Goal: Task Accomplishment & Management: Manage account settings

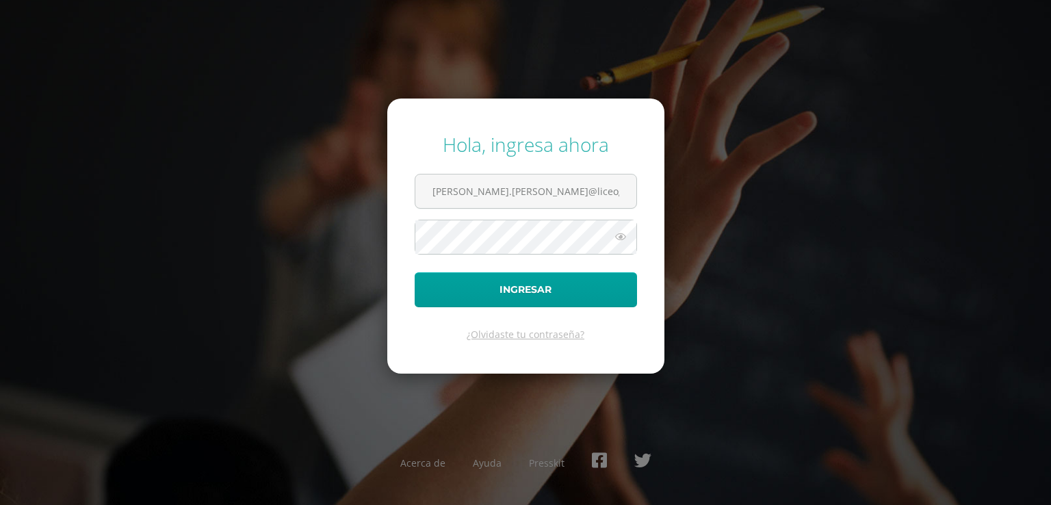
scroll to position [0, 8]
type input "brenda.hernandez@liceoguatemala.edu.gtb"
click at [476, 281] on button "Ingresar" at bounding box center [526, 289] width 222 height 35
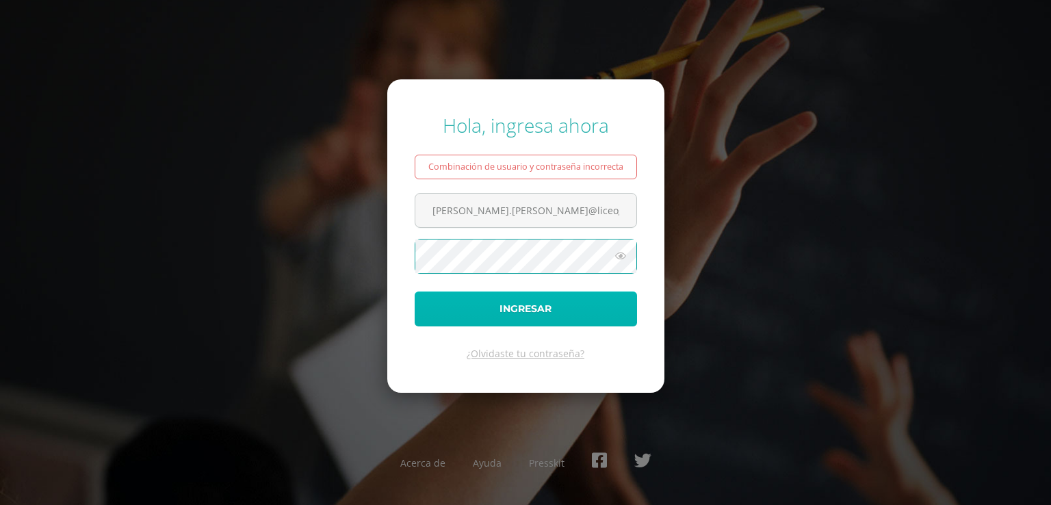
click at [496, 306] on button "Ingresar" at bounding box center [526, 309] width 222 height 35
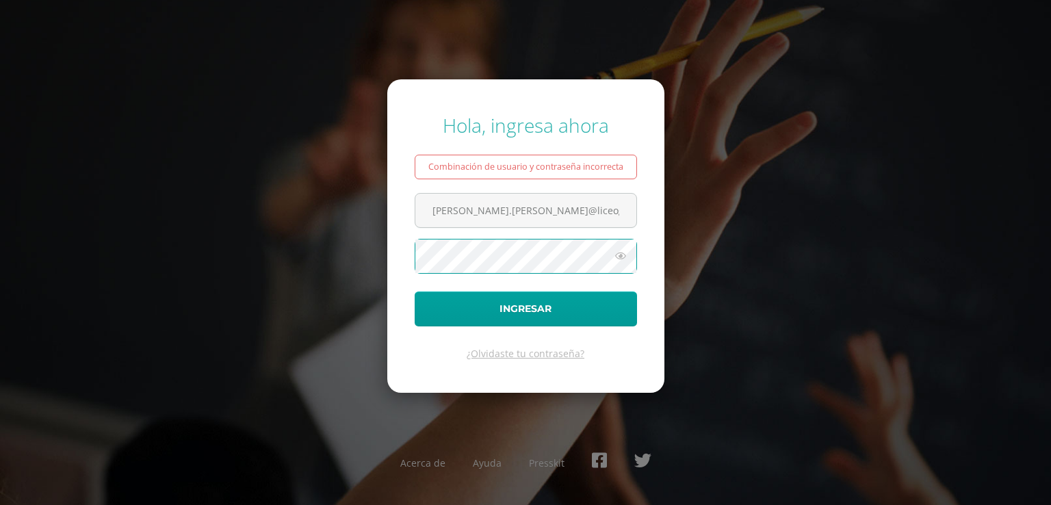
click at [415, 292] on button "Ingresar" at bounding box center [526, 309] width 222 height 35
click at [617, 209] on input "brenda.hernandez@liceoguatemala.edu.gtb" at bounding box center [526, 211] width 221 height 34
type input "[PERSON_NAME].[PERSON_NAME]@liceoguatemala.edu.gttb"
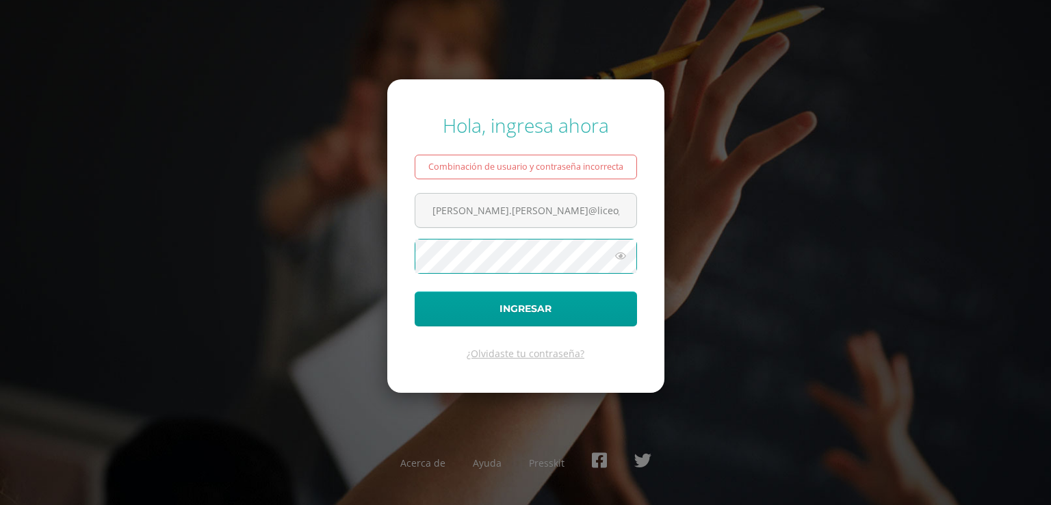
click at [415, 292] on button "Ingresar" at bounding box center [526, 309] width 222 height 35
click at [608, 212] on input "[PERSON_NAME].[PERSON_NAME]@liceoguatemala.edu.gttb" at bounding box center [526, 211] width 221 height 34
type input "[PERSON_NAME][EMAIL_ADDRESS][PERSON_NAME][DOMAIN_NAME]"
click at [623, 256] on icon at bounding box center [621, 256] width 18 height 16
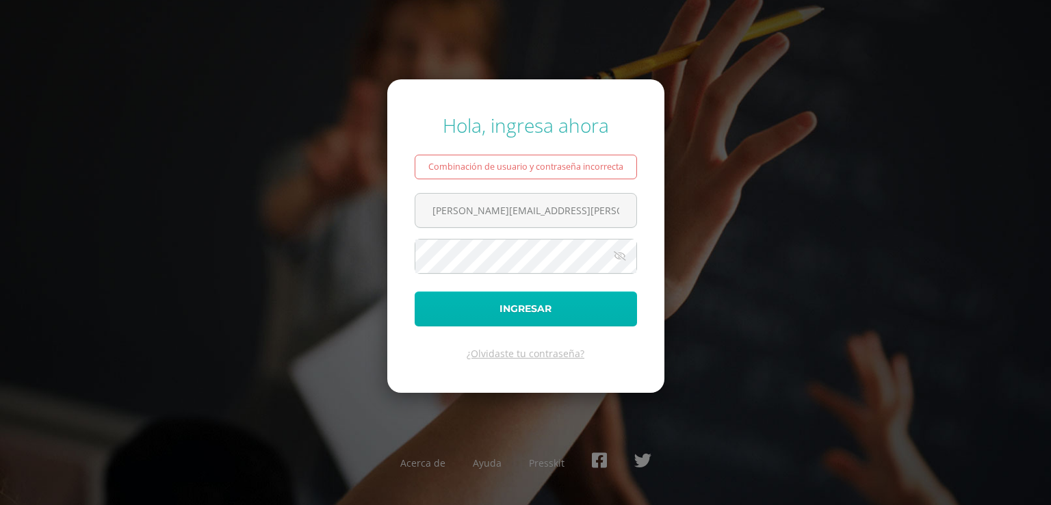
click at [576, 310] on button "Ingresar" at bounding box center [526, 309] width 222 height 35
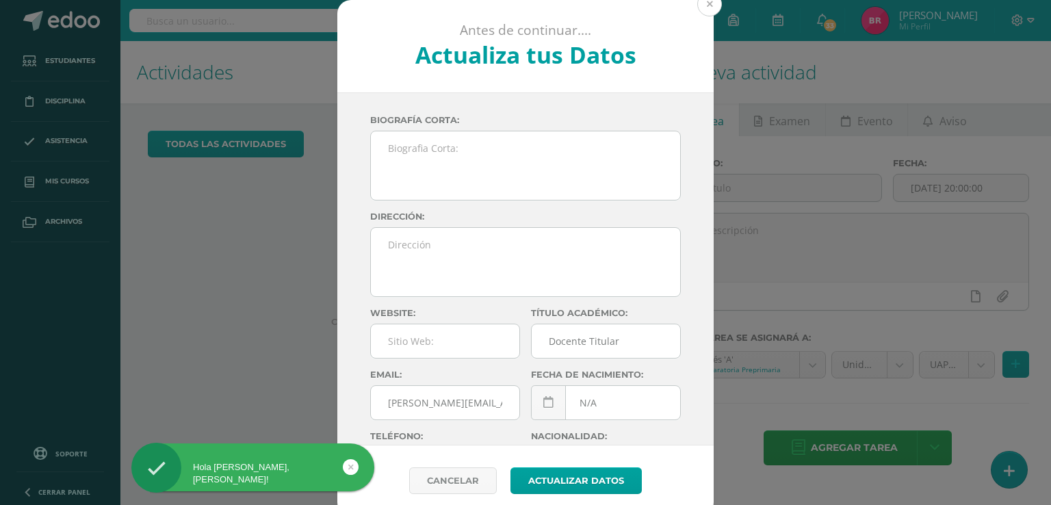
click at [702, 6] on button at bounding box center [710, 4] width 25 height 25
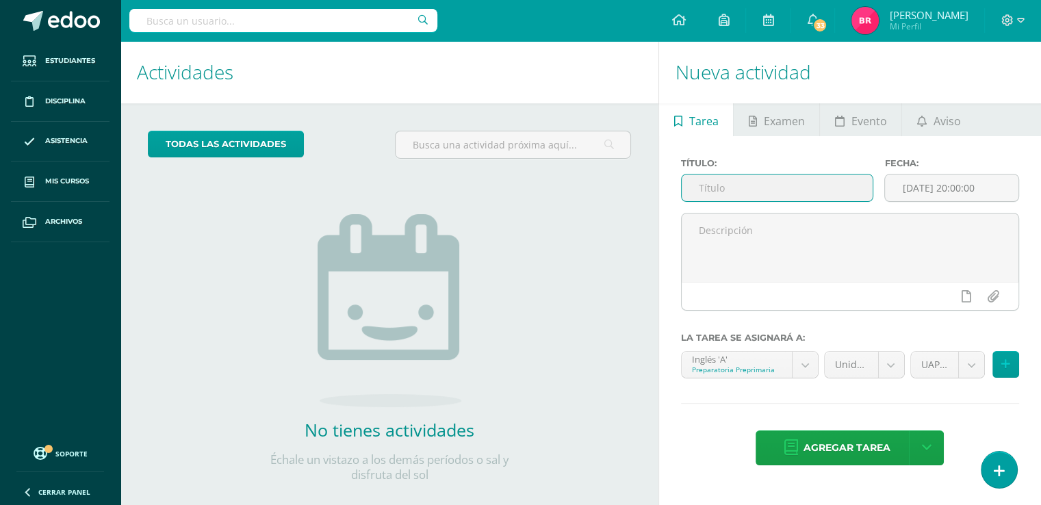
click at [784, 190] on input "text" at bounding box center [778, 188] width 192 height 27
click at [782, 186] on input "text" at bounding box center [778, 188] width 192 height 27
click at [852, 188] on input "Follow oral instructions and commandas" at bounding box center [778, 188] width 192 height 27
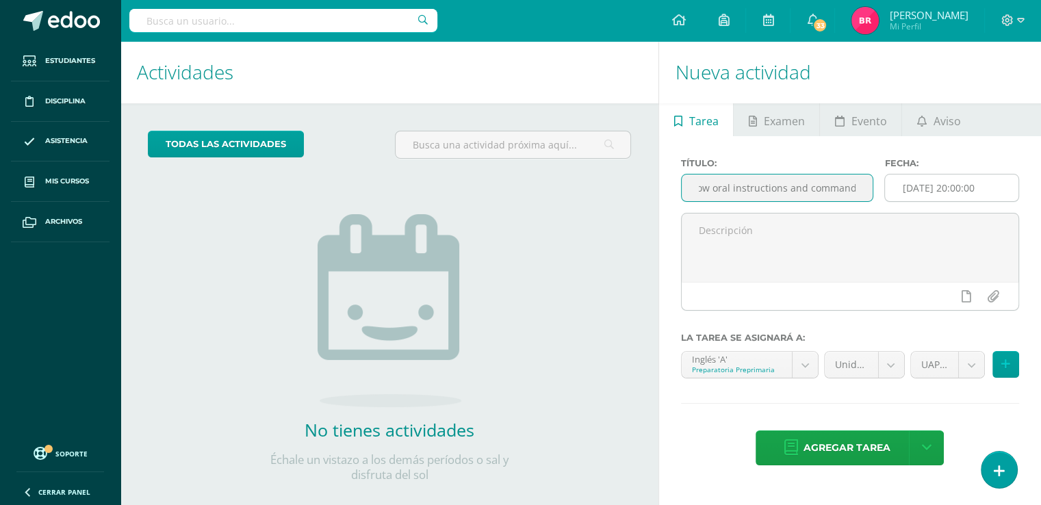
type input "Follow oral instructions and commands"
click at [918, 188] on input "[DATE] 20:00:00" at bounding box center [951, 188] width 133 height 27
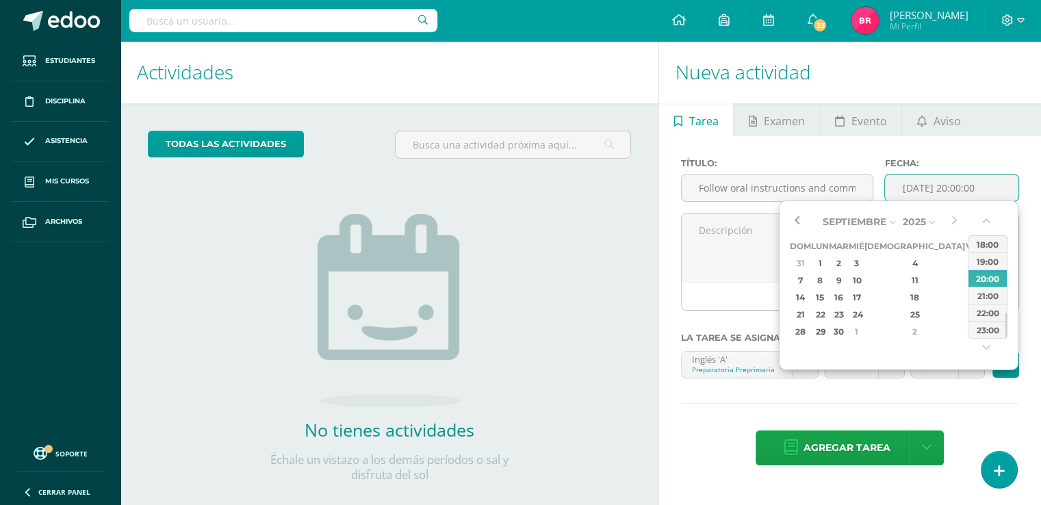
click at [791, 222] on button "button" at bounding box center [797, 222] width 14 height 21
click at [821, 301] on div "11" at bounding box center [820, 298] width 14 height 16
click at [980, 229] on div "00:00 01:00 02:00 03:00 04:00 05:00 06:00 07:00 08:00 09:00 10:00 11:00 12:00 1…" at bounding box center [988, 287] width 40 height 140
click at [985, 219] on button "button" at bounding box center [988, 224] width 14 height 21
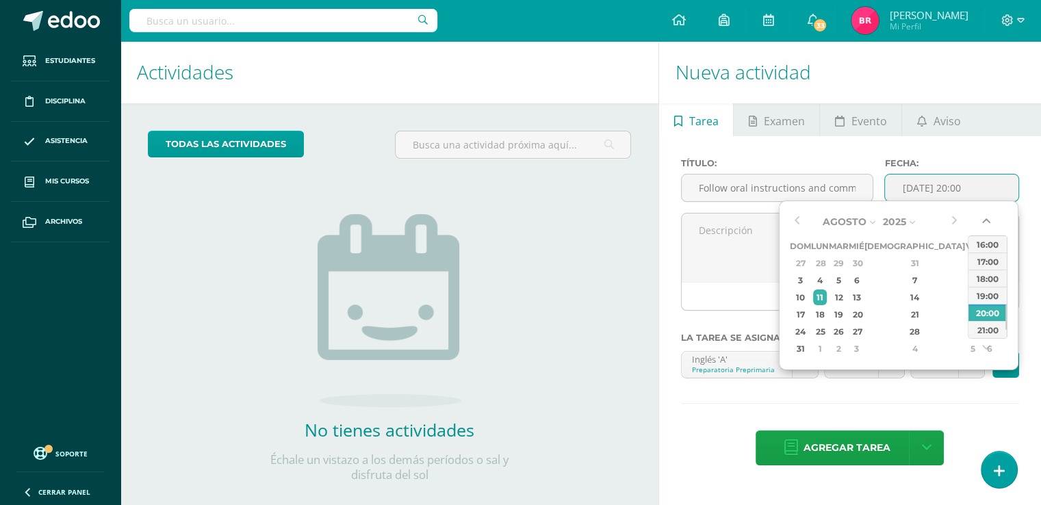
click at [985, 219] on button "button" at bounding box center [988, 224] width 14 height 21
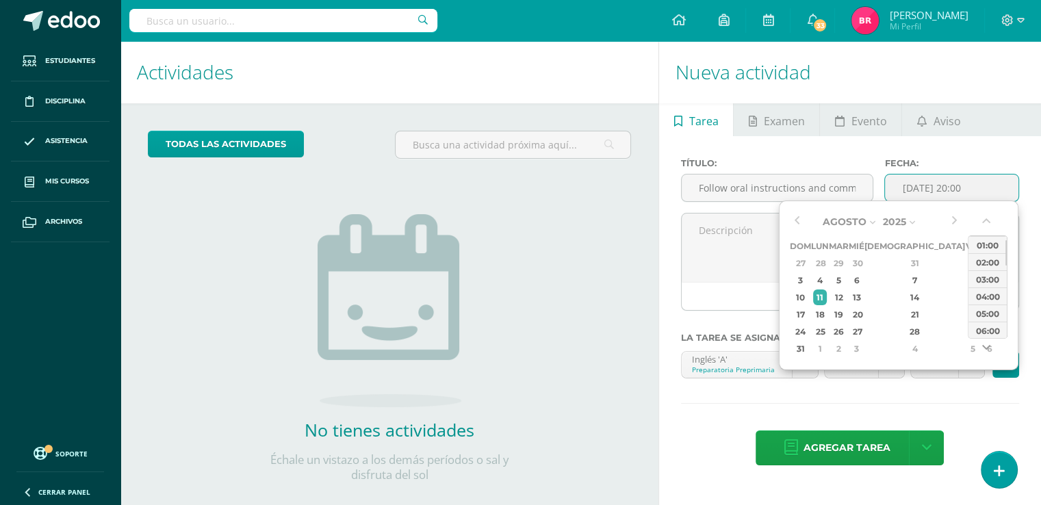
click at [988, 347] on button "button" at bounding box center [988, 350] width 14 height 21
click at [980, 327] on div "07:00" at bounding box center [988, 330] width 38 height 17
type input "2025-08-11 07:00"
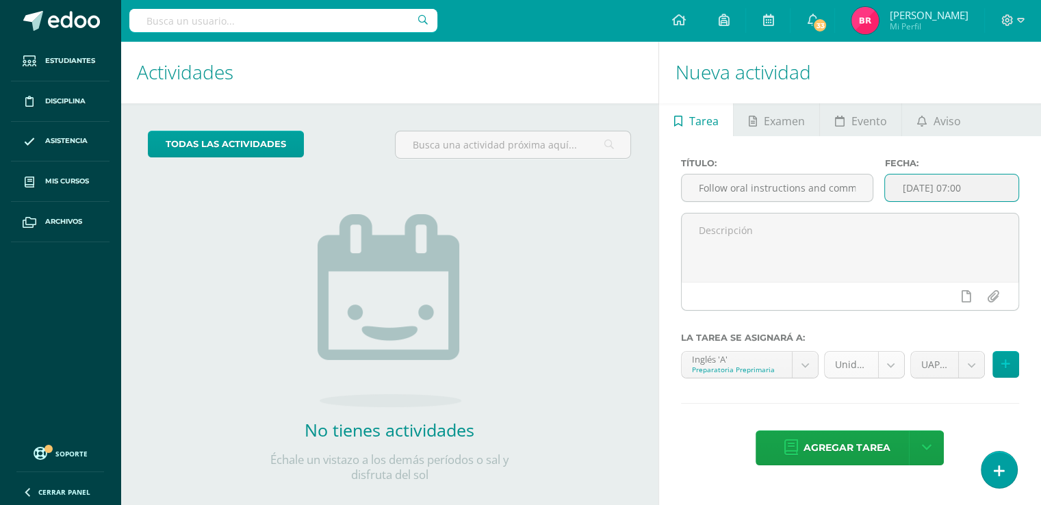
click at [887, 360] on body "Hola Brenda, bienvenido a Edoo! Estudiantes Disciplina Asistencia Mis cursos Ar…" at bounding box center [520, 252] width 1041 height 505
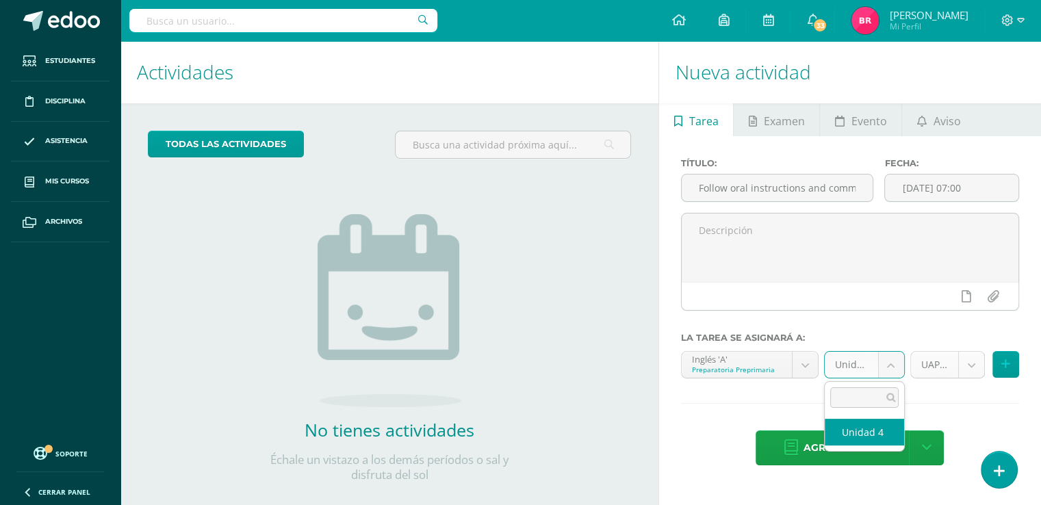
click at [975, 363] on body "Hola Brenda, bienvenido a Edoo! Estudiantes Disciplina Asistencia Mis cursos Ar…" at bounding box center [520, 252] width 1041 height 505
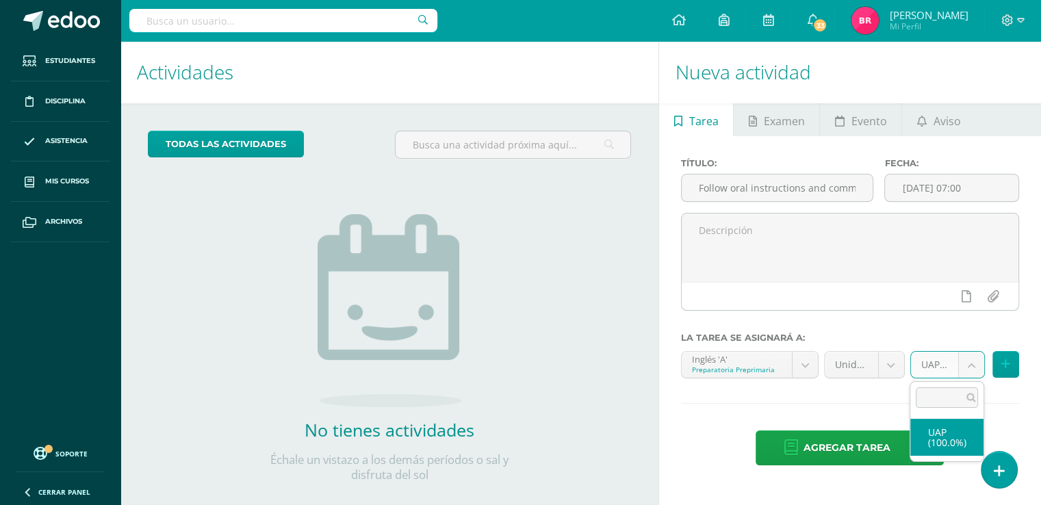
click at [1006, 362] on body "Hola Brenda, bienvenido a Edoo! Estudiantes Disciplina Asistencia Mis cursos Ar…" at bounding box center [520, 252] width 1041 height 505
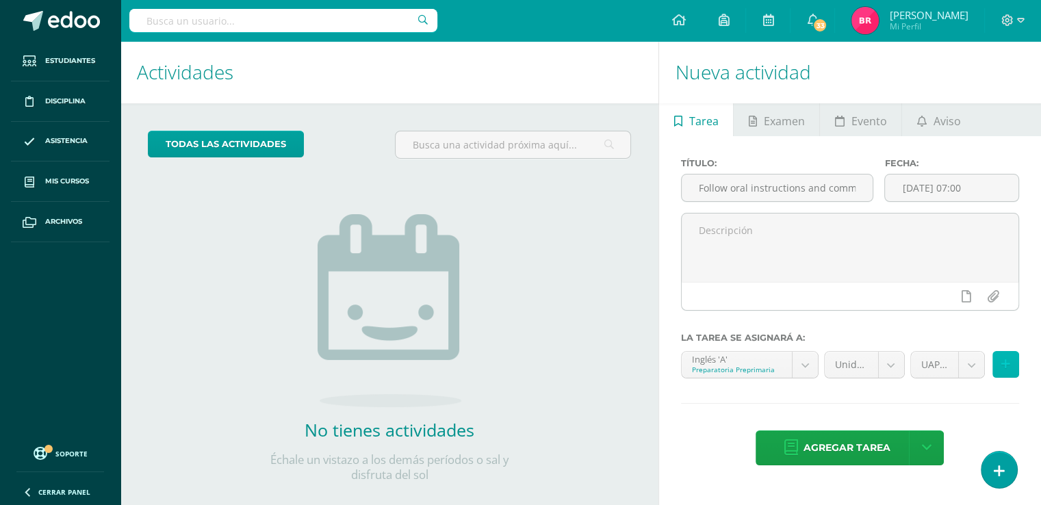
click at [1006, 362] on icon at bounding box center [1005, 365] width 9 height 12
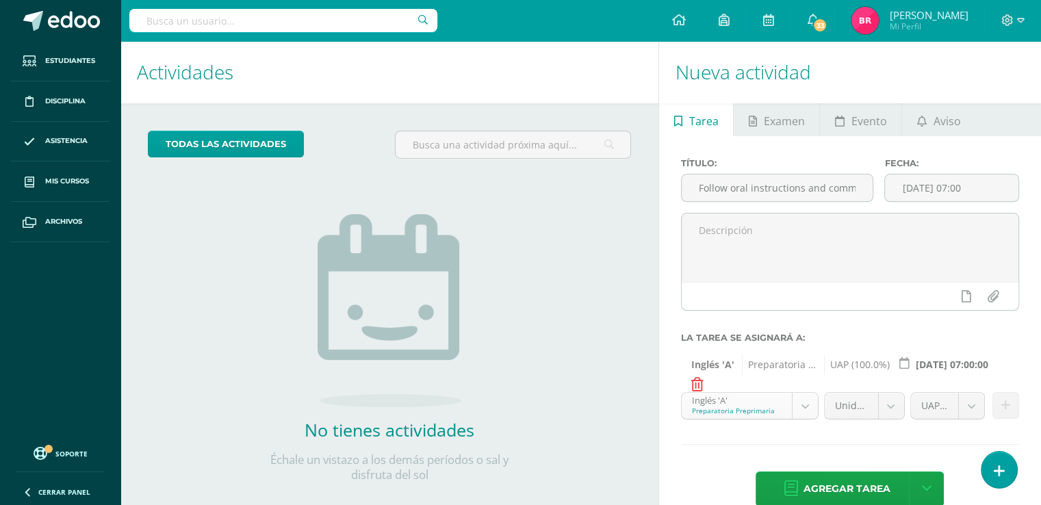
click at [806, 404] on body "Hola Brenda, bienvenido a Edoo! Estudiantes Disciplina Asistencia Mis cursos Ar…" at bounding box center [520, 252] width 1041 height 505
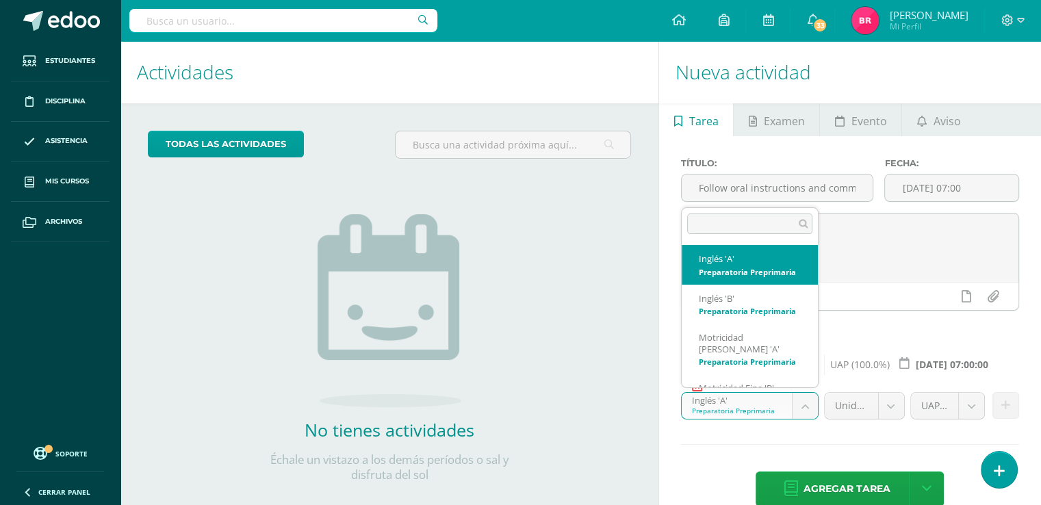
scroll to position [44, 0]
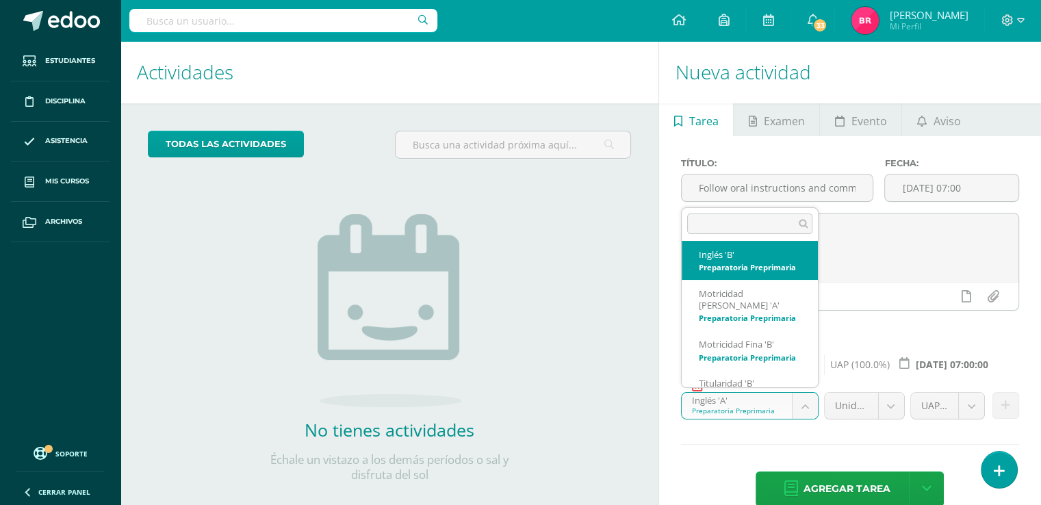
select select "200054"
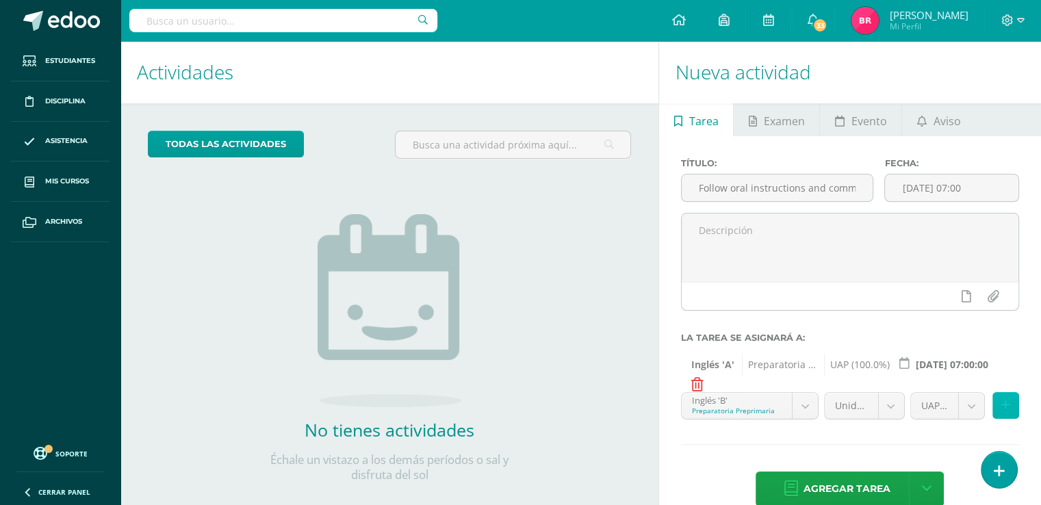
click at [1013, 404] on button at bounding box center [1006, 405] width 27 height 27
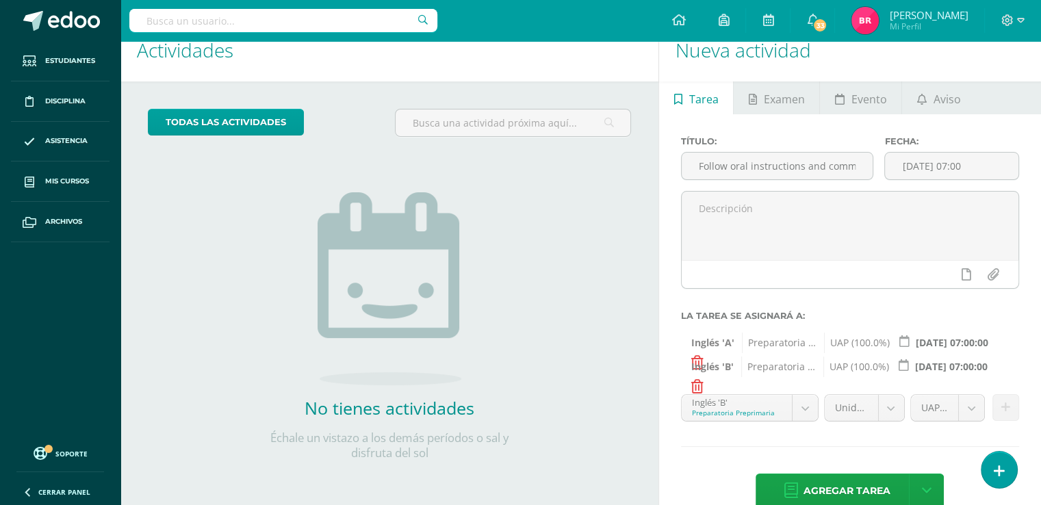
scroll to position [49, 0]
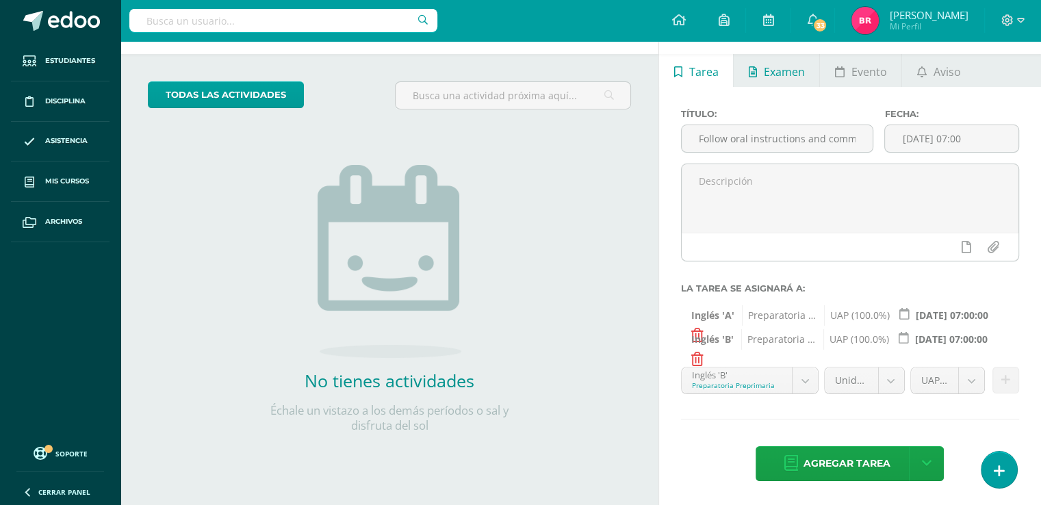
click at [761, 58] on link "Examen" at bounding box center [777, 70] width 86 height 33
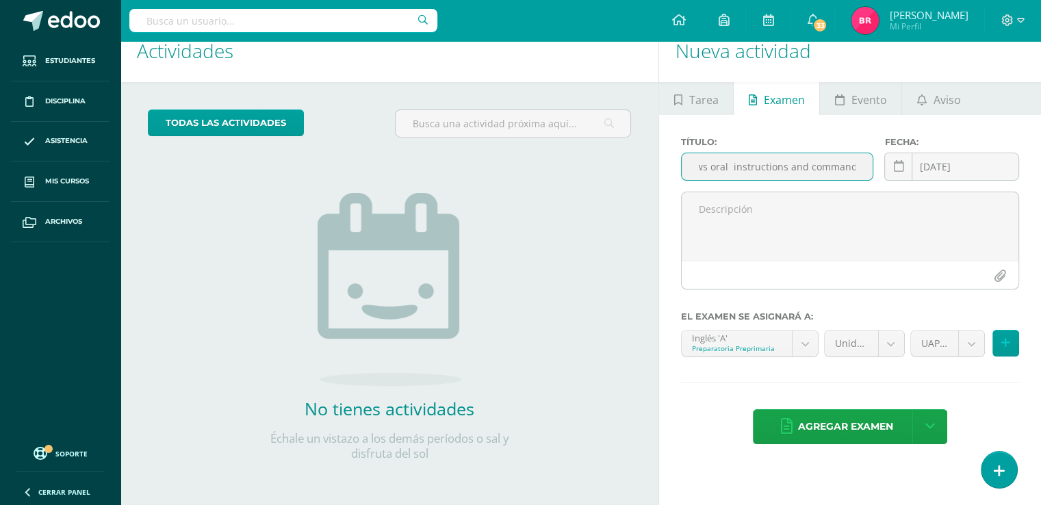
scroll to position [0, 27]
type input "Follows oral instructions and commands."
click at [906, 167] on link at bounding box center [898, 167] width 28 height 28
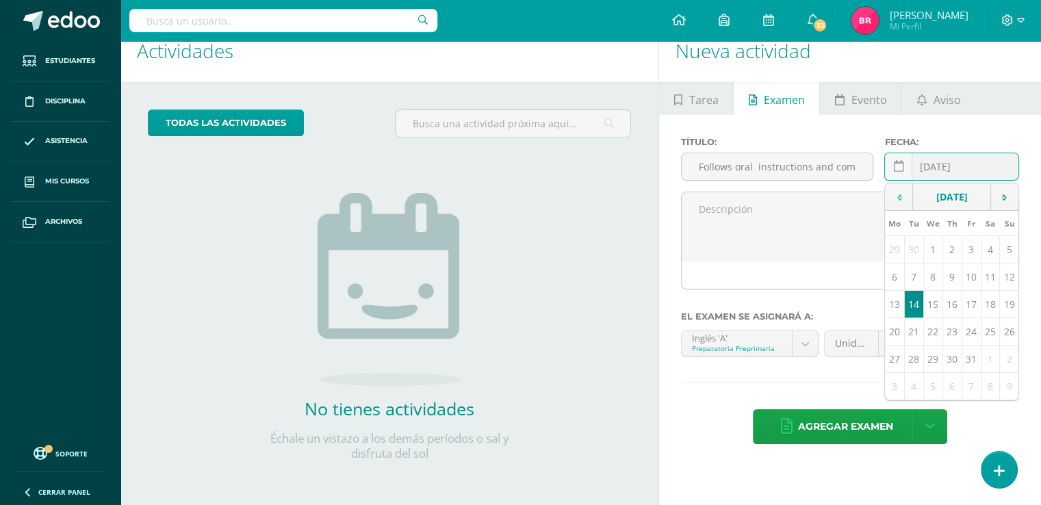
click at [893, 198] on td at bounding box center [899, 196] width 28 height 27
click at [898, 281] on td "4" at bounding box center [894, 277] width 19 height 27
type input "2025-08-04"
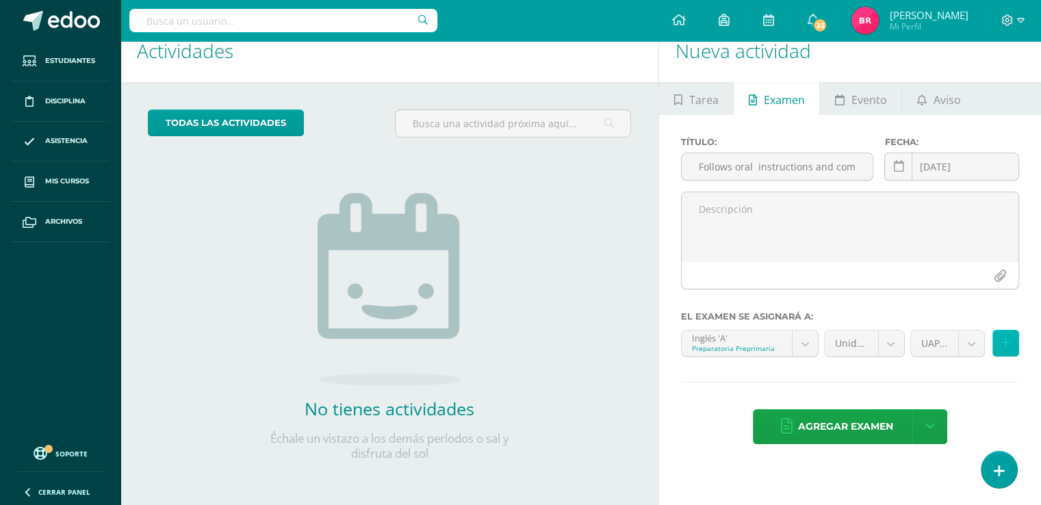
click at [1006, 337] on icon at bounding box center [1005, 343] width 9 height 12
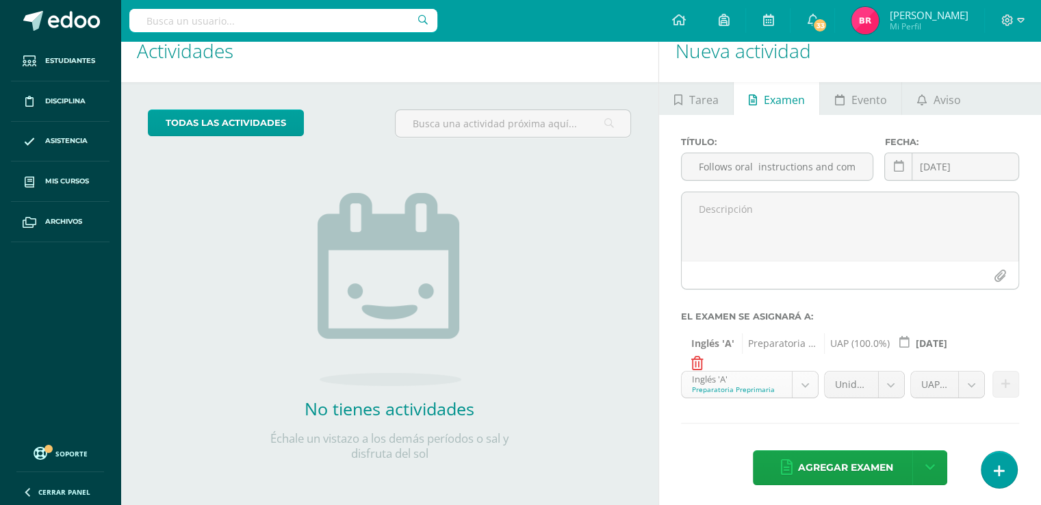
click at [804, 383] on body "Hola Brenda, bienvenido a Edoo! Estudiantes Disciplina Asistencia Mis cursos Ar…" at bounding box center [520, 231] width 1041 height 505
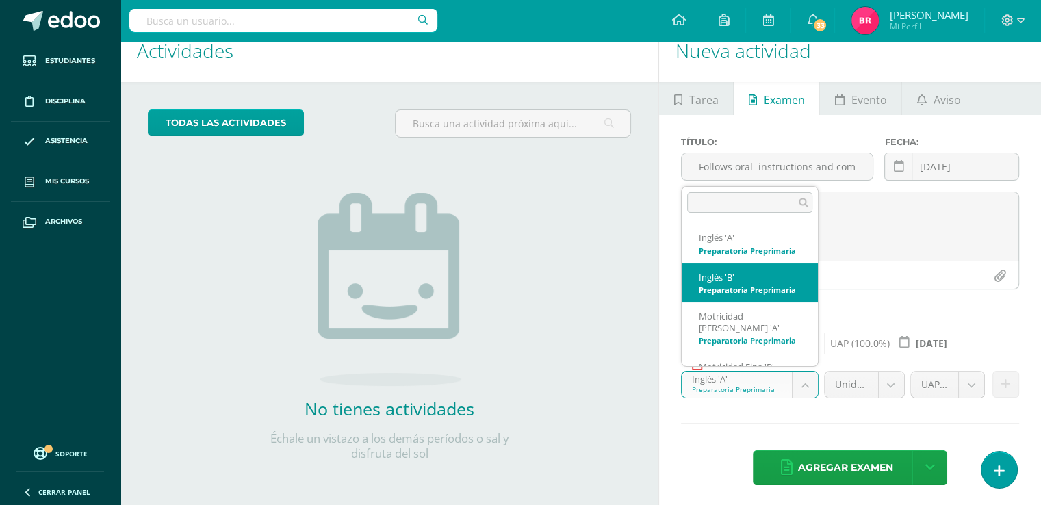
select select "200054"
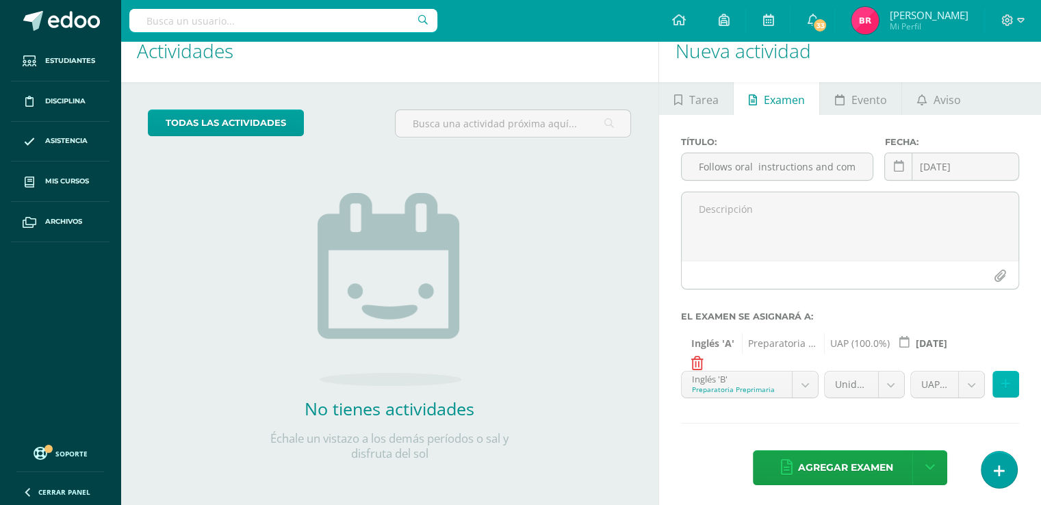
click at [1008, 381] on icon at bounding box center [1005, 385] width 9 height 12
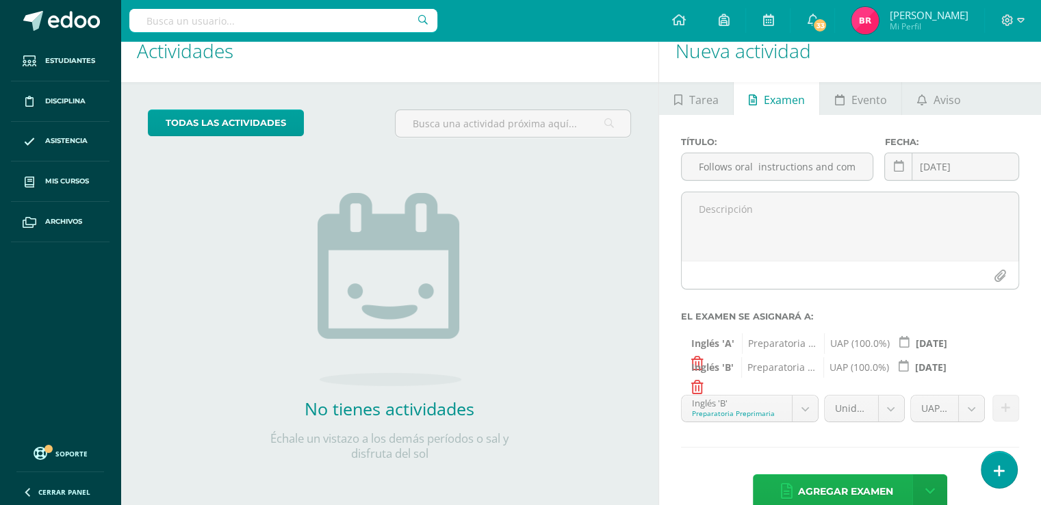
click at [839, 490] on span "Agregar examen" at bounding box center [845, 492] width 95 height 34
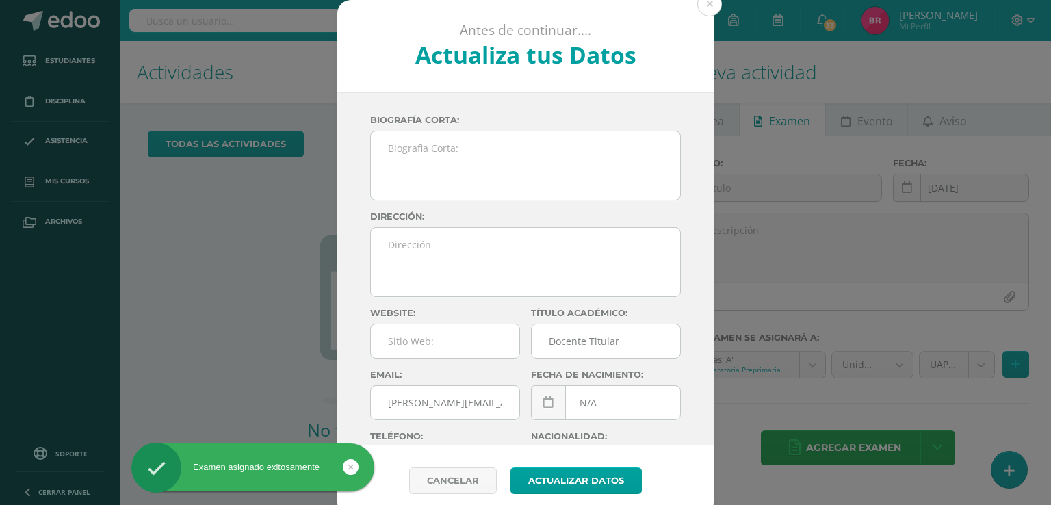
scroll to position [136, 0]
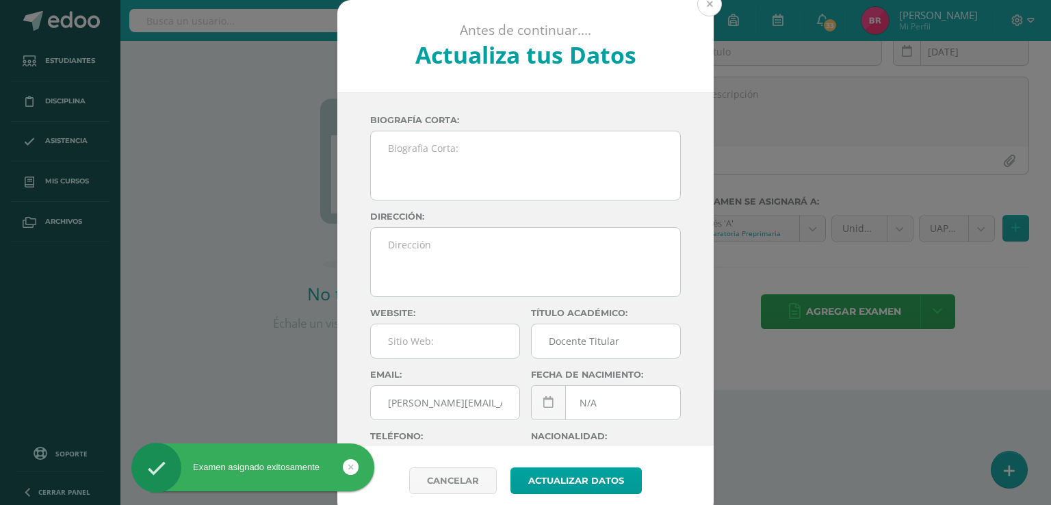
click at [698, 5] on button at bounding box center [710, 4] width 25 height 25
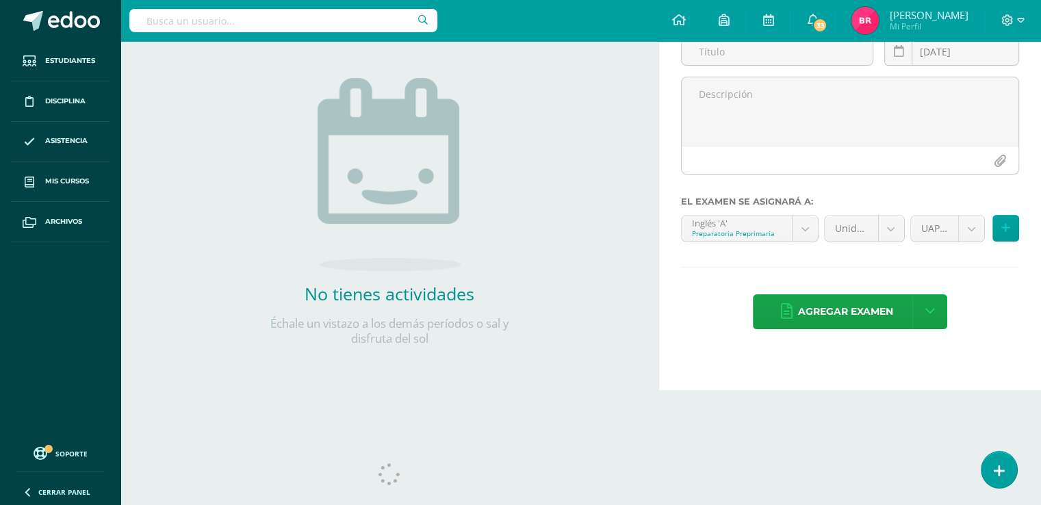
scroll to position [44, 0]
click at [737, 65] on input "text" at bounding box center [778, 51] width 192 height 27
type input "identifies and names vocabulary."
click at [898, 58] on icon at bounding box center [898, 52] width 10 height 12
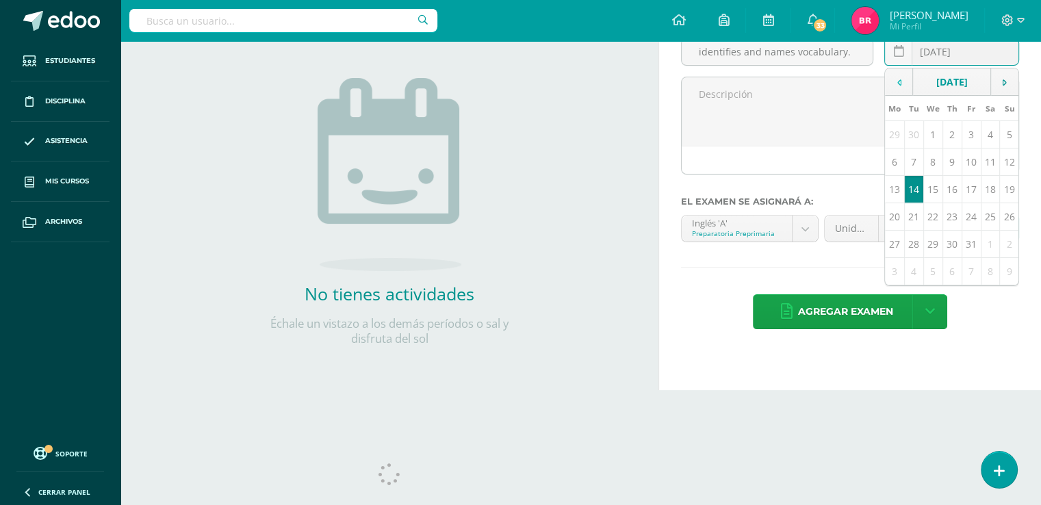
click at [898, 88] on icon at bounding box center [899, 83] width 4 height 10
click at [898, 96] on td at bounding box center [899, 81] width 28 height 27
click at [900, 203] on td "11" at bounding box center [894, 189] width 19 height 27
type input "2025-08-11"
click at [1004, 234] on icon at bounding box center [1005, 228] width 9 height 12
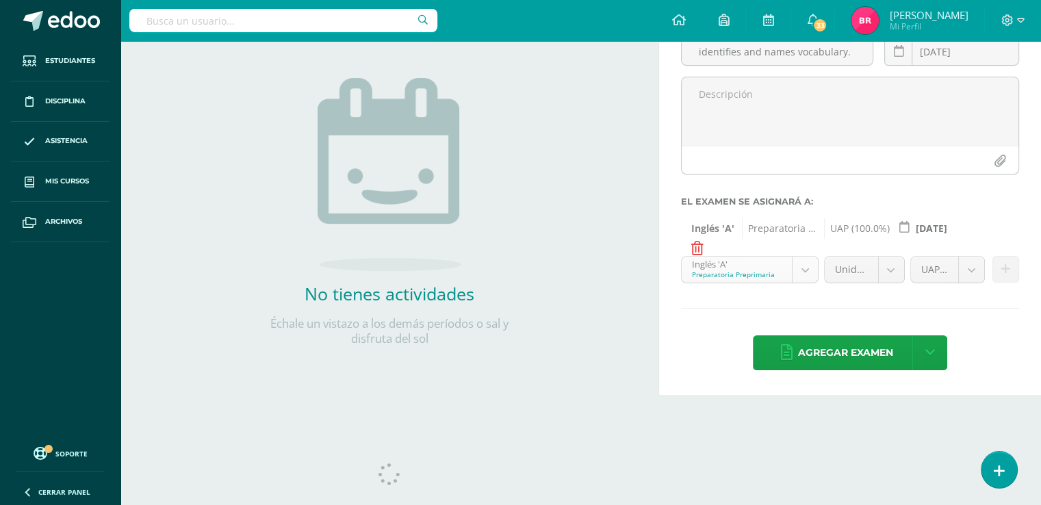
click at [805, 359] on body "Examen asignado exitosamente Estudiantes Disciplina Asistencia Mis cursos Archi…" at bounding box center [520, 116] width 1041 height 505
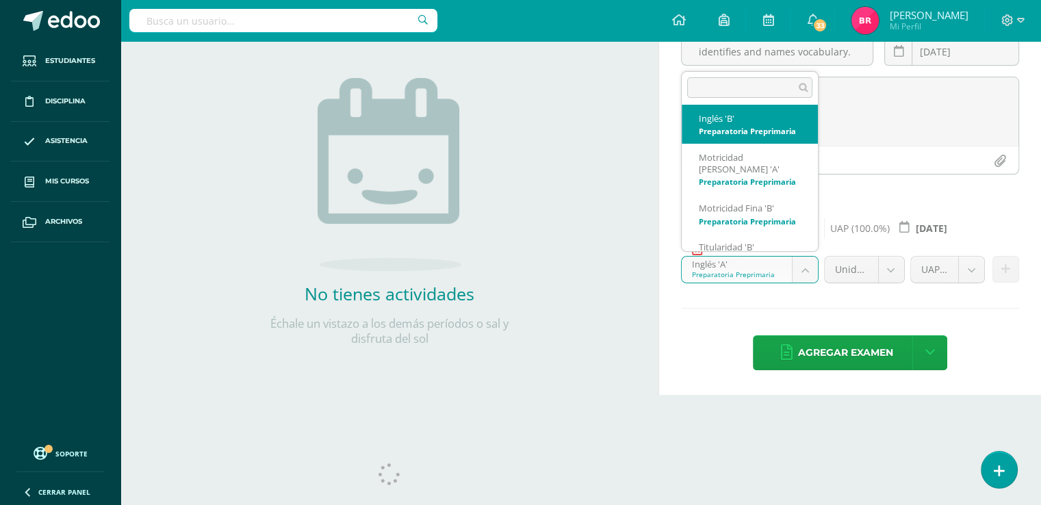
select select "200054"
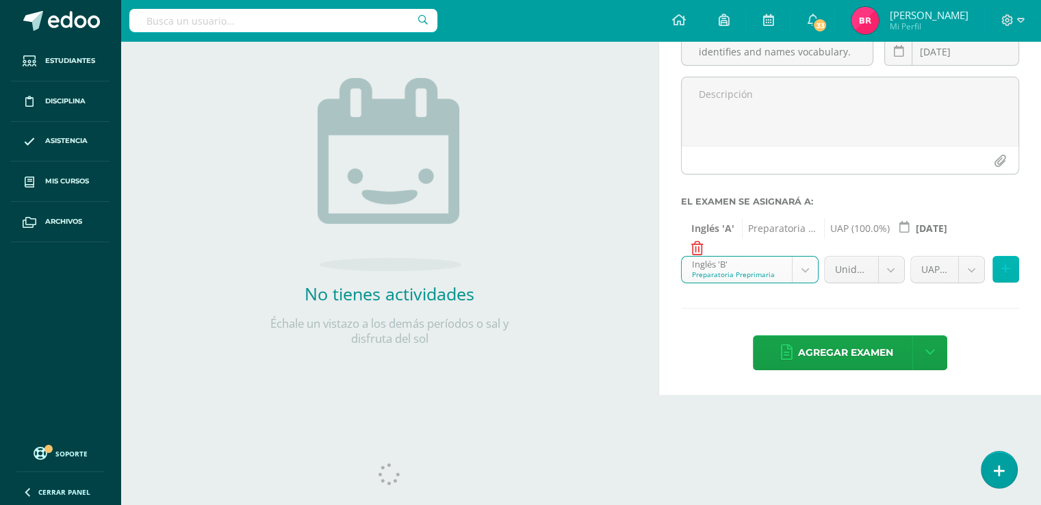
click at [1008, 275] on icon at bounding box center [1005, 270] width 9 height 12
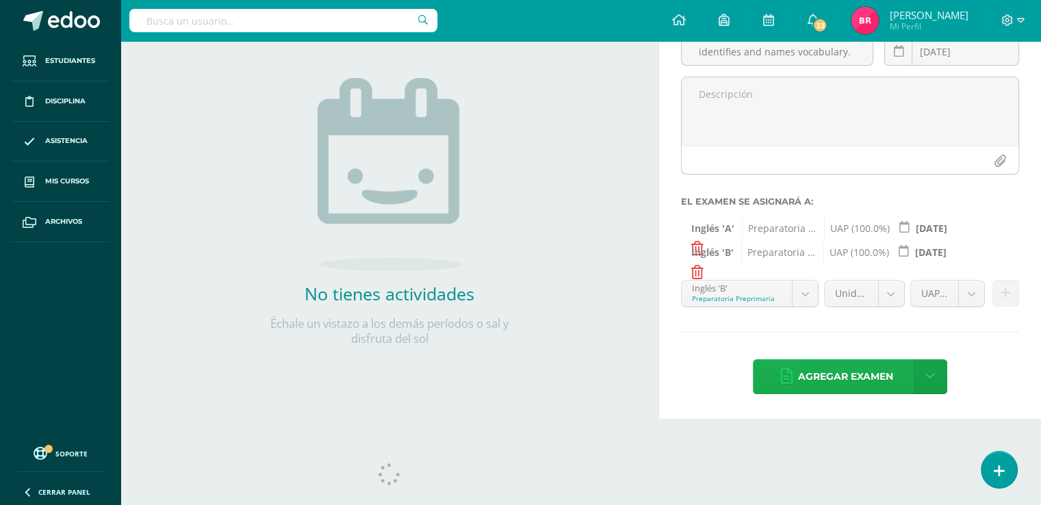
click at [845, 394] on span "Agregar examen" at bounding box center [845, 377] width 95 height 34
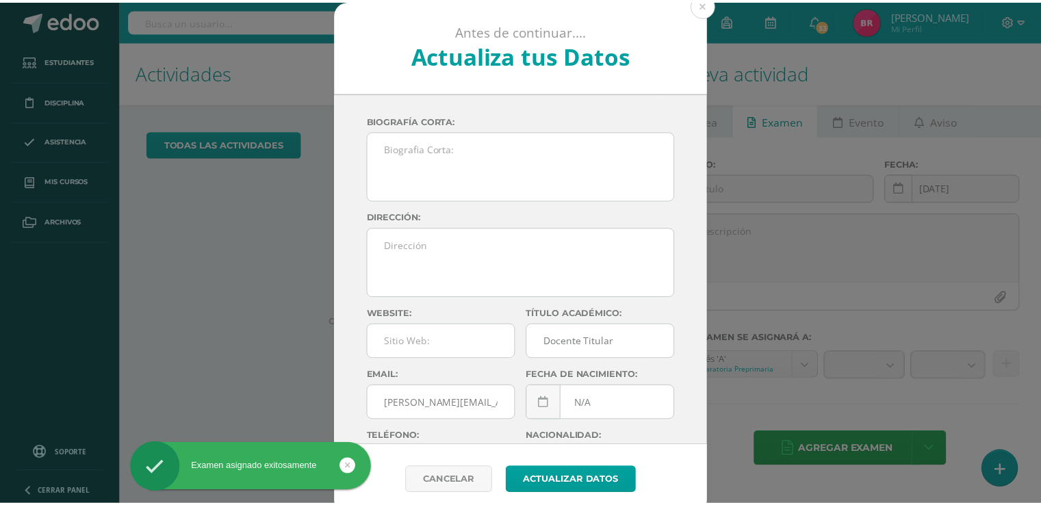
scroll to position [136, 0]
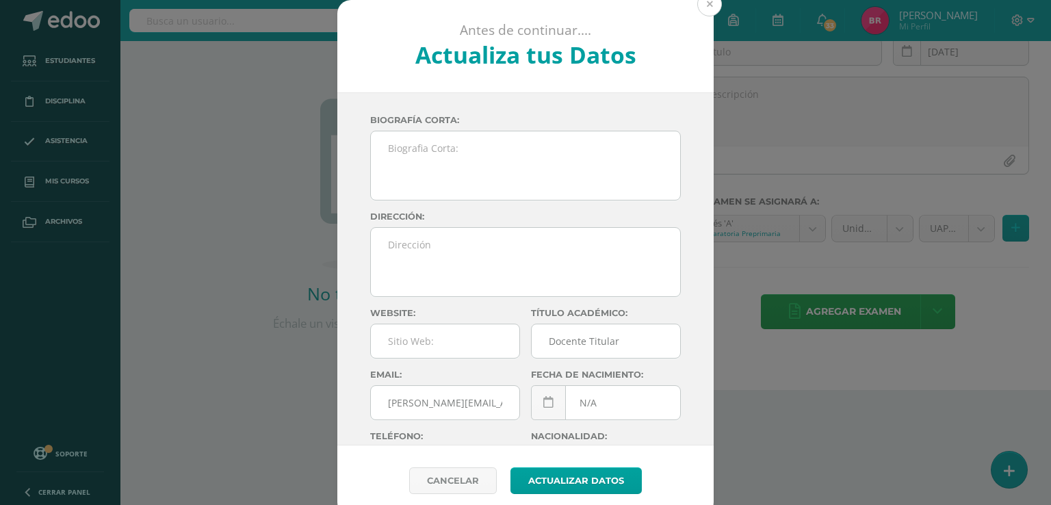
click at [698, 4] on button at bounding box center [710, 4] width 25 height 25
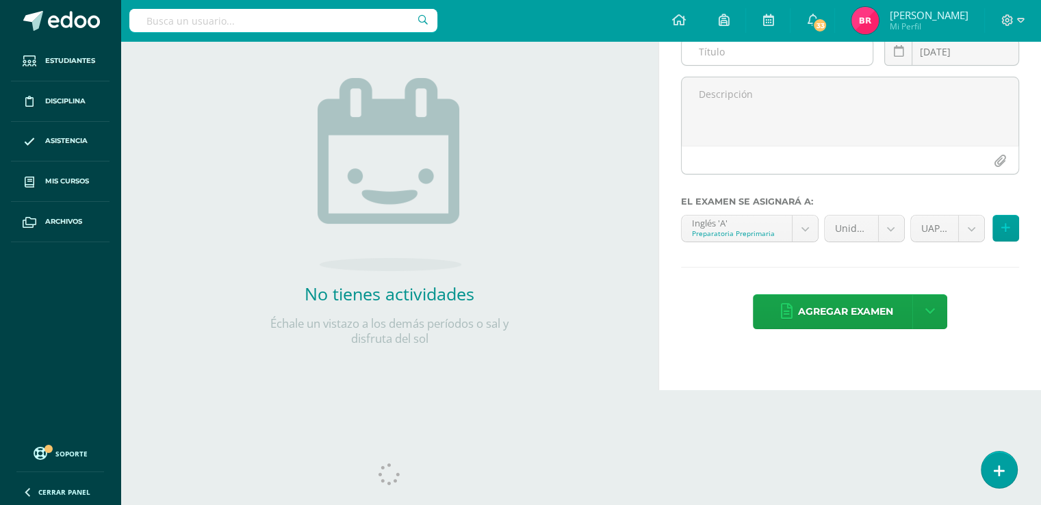
click at [720, 65] on input "text" at bounding box center [778, 51] width 192 height 27
type input "Counts, names and relates numbers and amounts up to 50."
click at [895, 58] on icon at bounding box center [898, 52] width 10 height 12
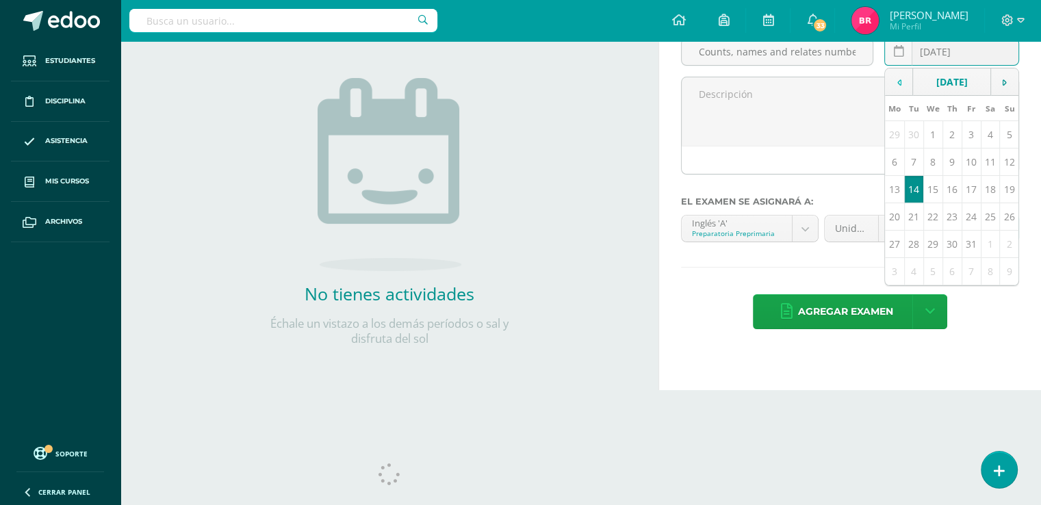
click at [895, 96] on td at bounding box center [899, 81] width 28 height 27
click at [909, 231] on td "19" at bounding box center [913, 216] width 19 height 27
type input "[DATE]"
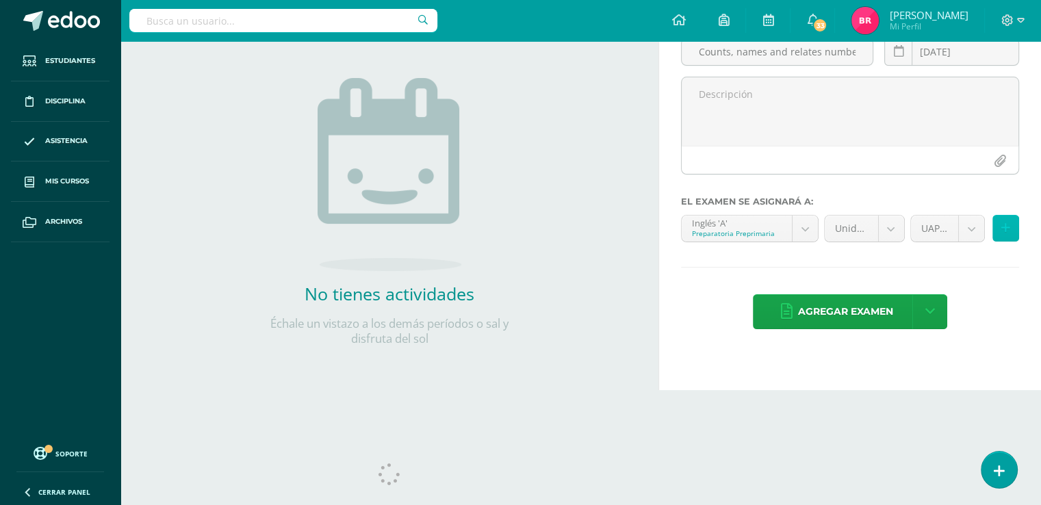
click at [1004, 234] on icon at bounding box center [1005, 228] width 9 height 12
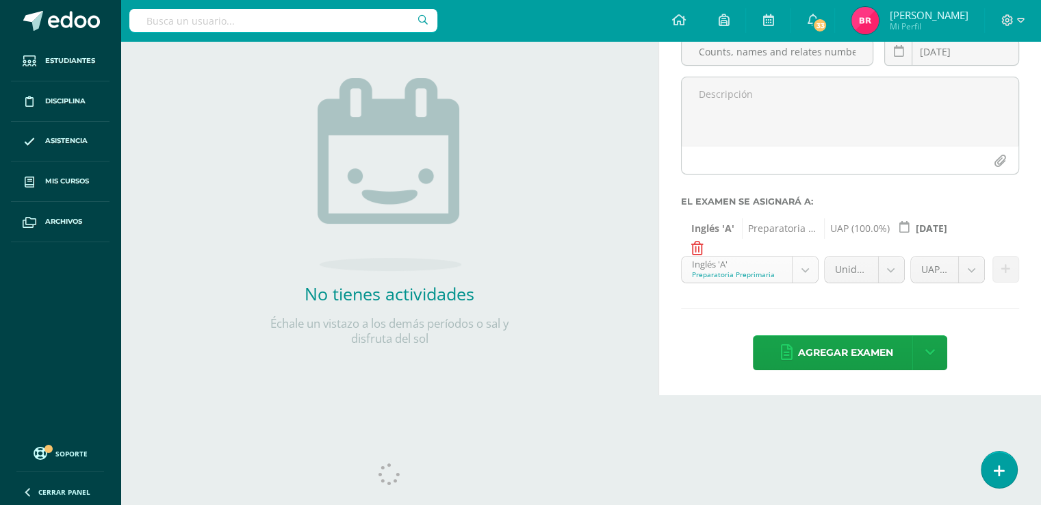
click at [797, 369] on body "Examen asignado exitosamente Estudiantes Disciplina Asistencia Mis cursos Archi…" at bounding box center [520, 116] width 1041 height 505
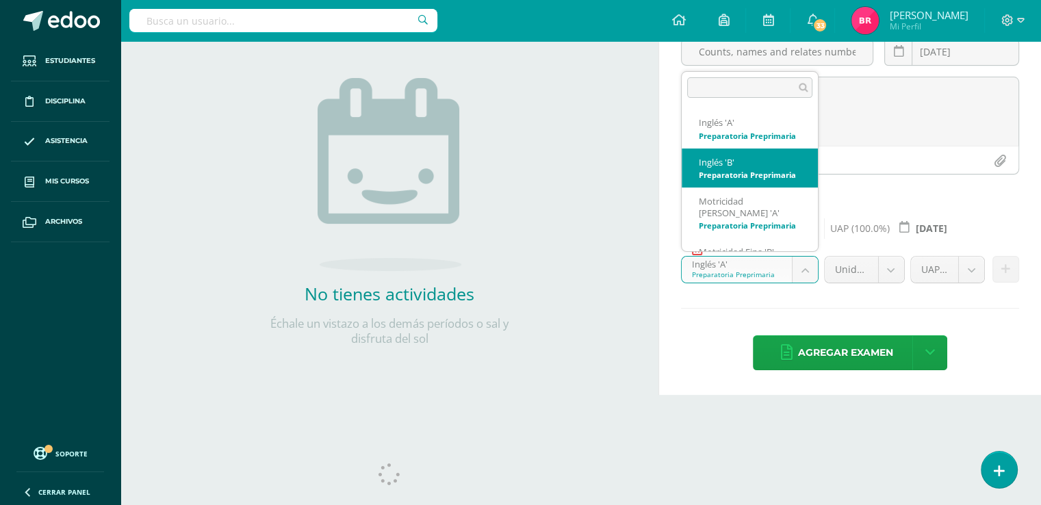
select select "200054"
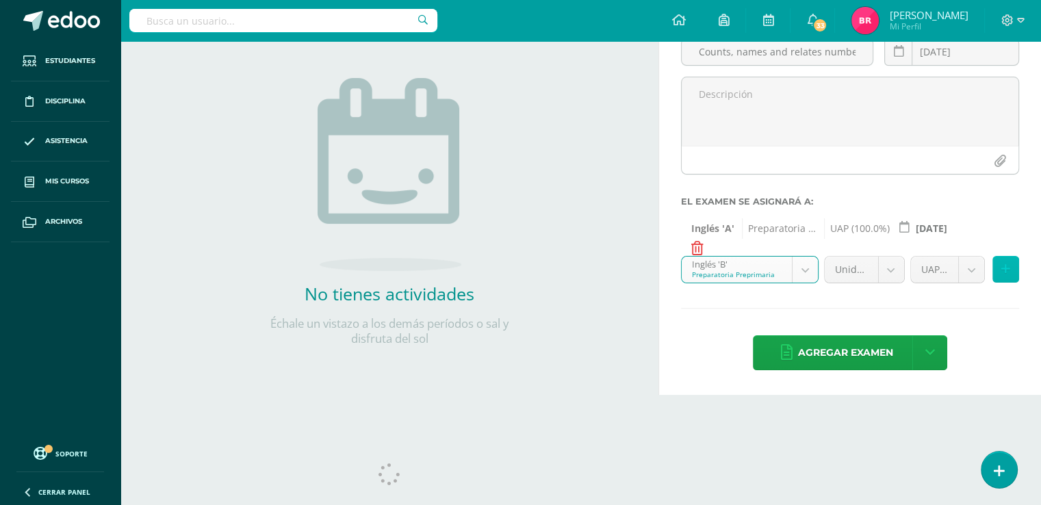
click at [1005, 275] on icon at bounding box center [1005, 270] width 9 height 12
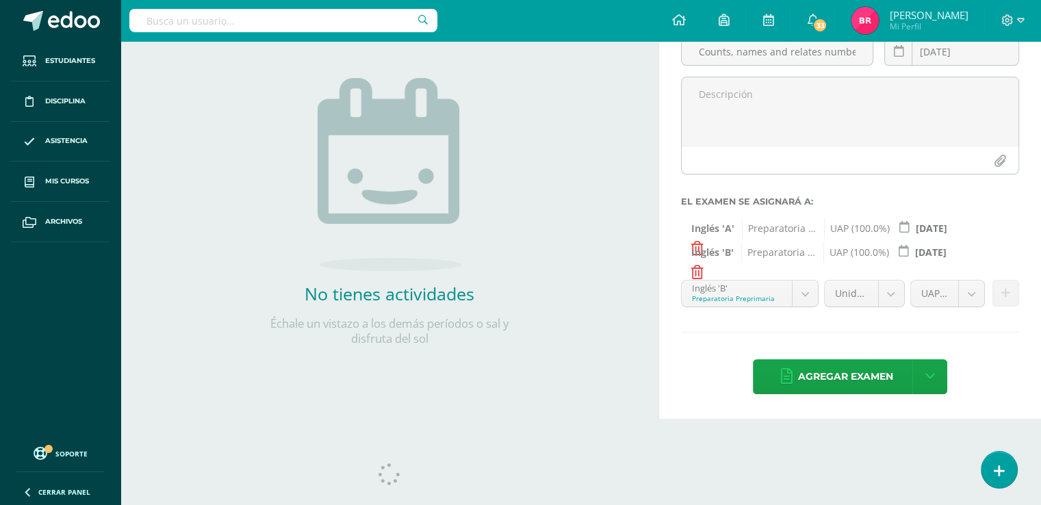
scroll to position [101, 0]
click at [854, 394] on span "Agregar examen" at bounding box center [845, 377] width 95 height 34
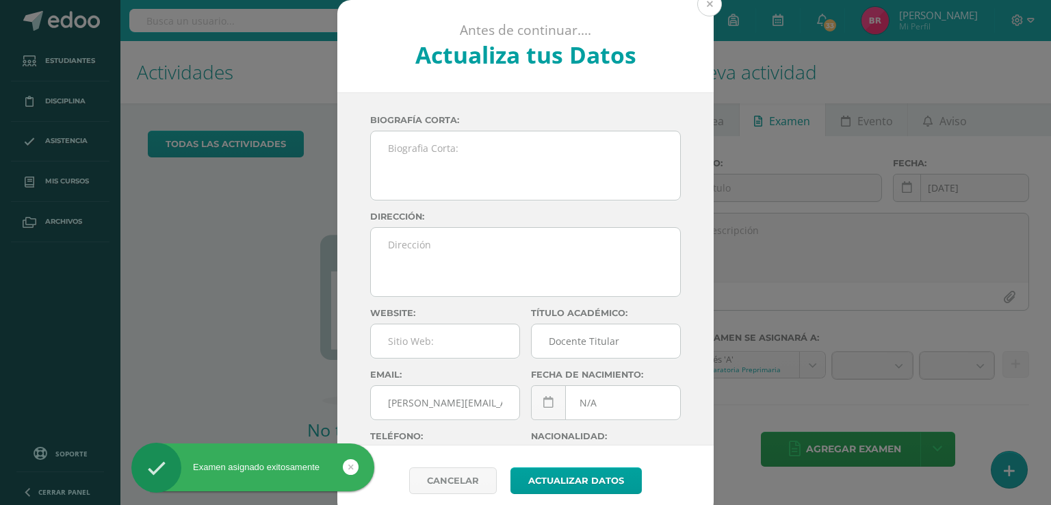
scroll to position [136, 0]
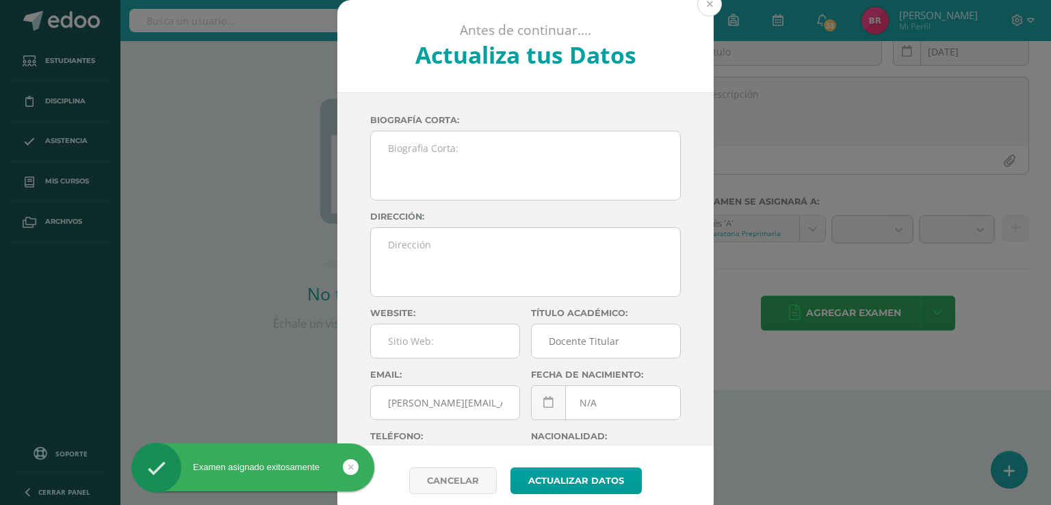
click at [705, 8] on button at bounding box center [710, 4] width 25 height 25
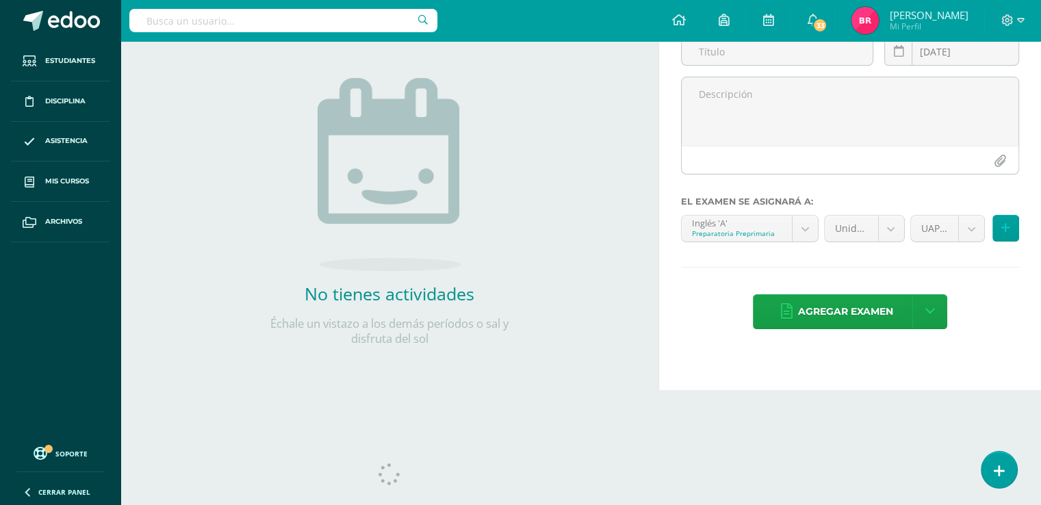
scroll to position [92, 0]
click at [766, 65] on input "text" at bounding box center [778, 51] width 192 height 27
type input "identifies and names colors (silver,gold,sky blue and skin) and shapes (rhombus…"
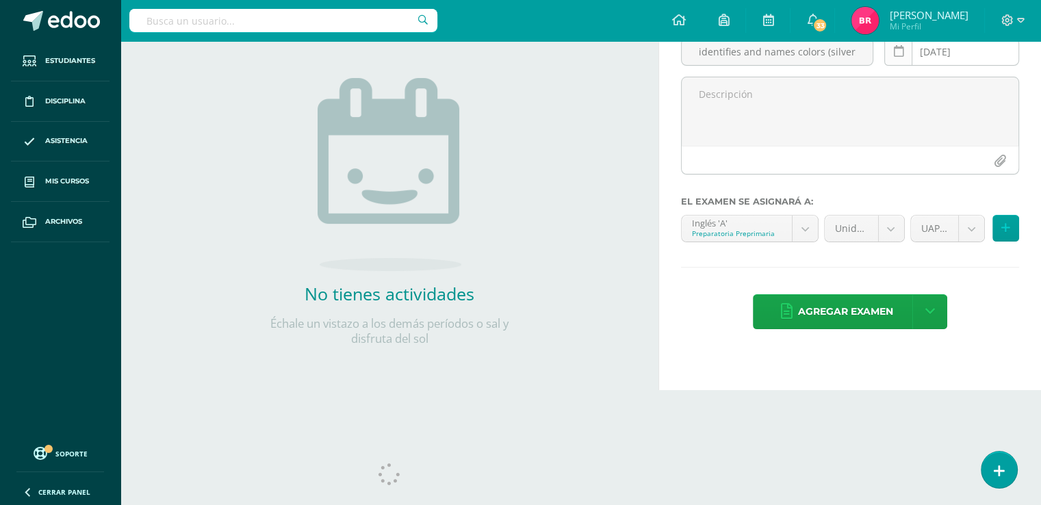
click at [897, 58] on icon at bounding box center [898, 52] width 10 height 12
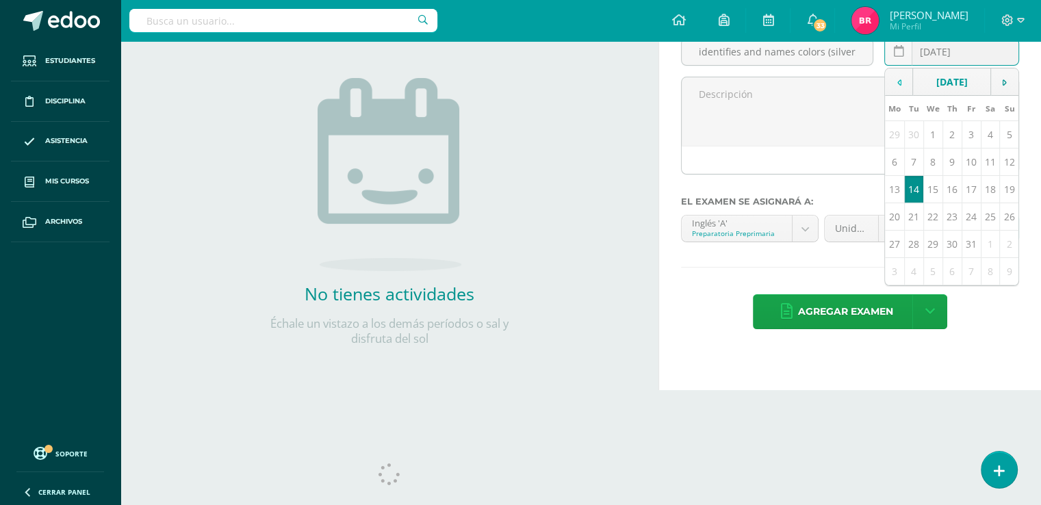
click at [895, 96] on td at bounding box center [899, 81] width 28 height 27
click at [965, 231] on td "22" at bounding box center [971, 216] width 19 height 27
type input "2025-08-22"
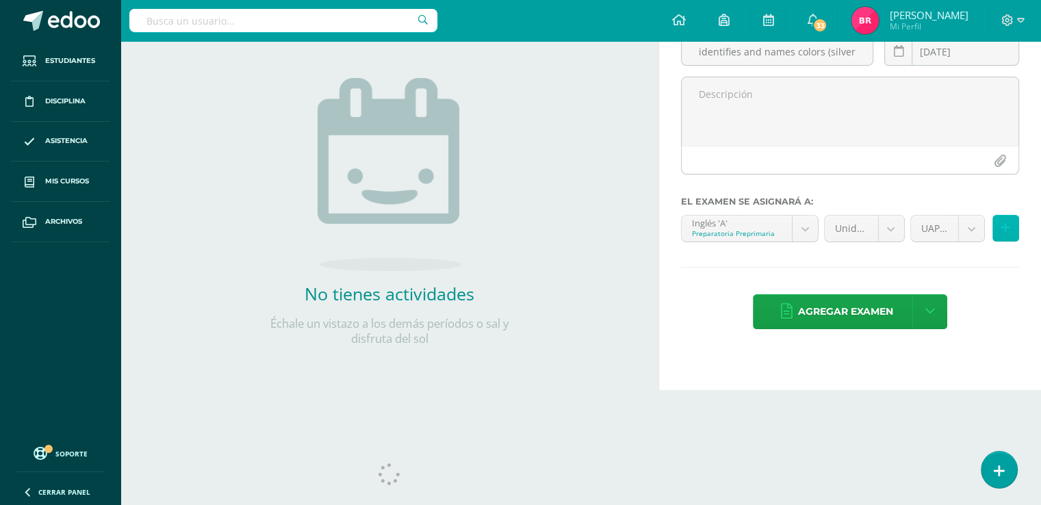
click at [1007, 234] on icon at bounding box center [1005, 228] width 9 height 12
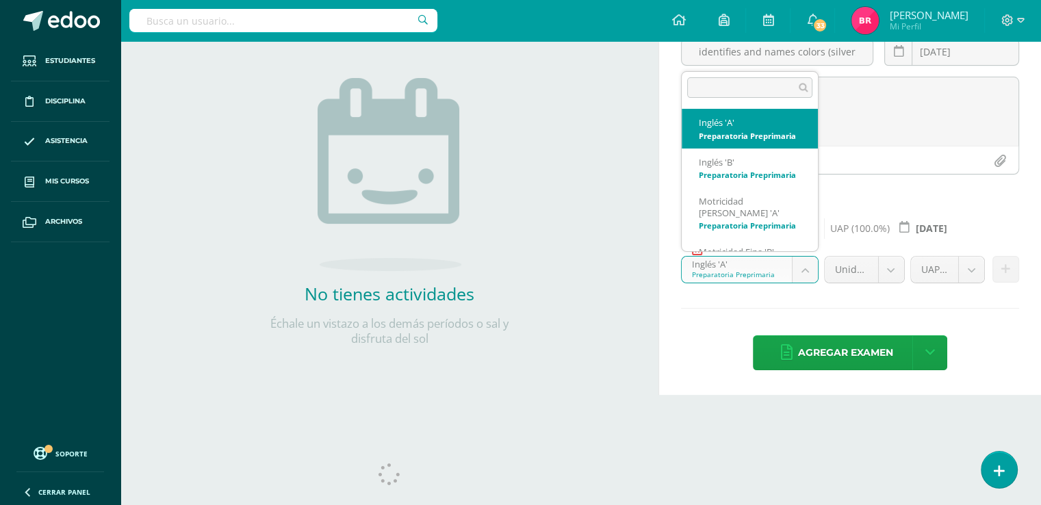
click at [810, 309] on body "Examen asignado exitosamente Estudiantes Disciplina Asistencia Mis cursos Archi…" at bounding box center [520, 116] width 1041 height 505
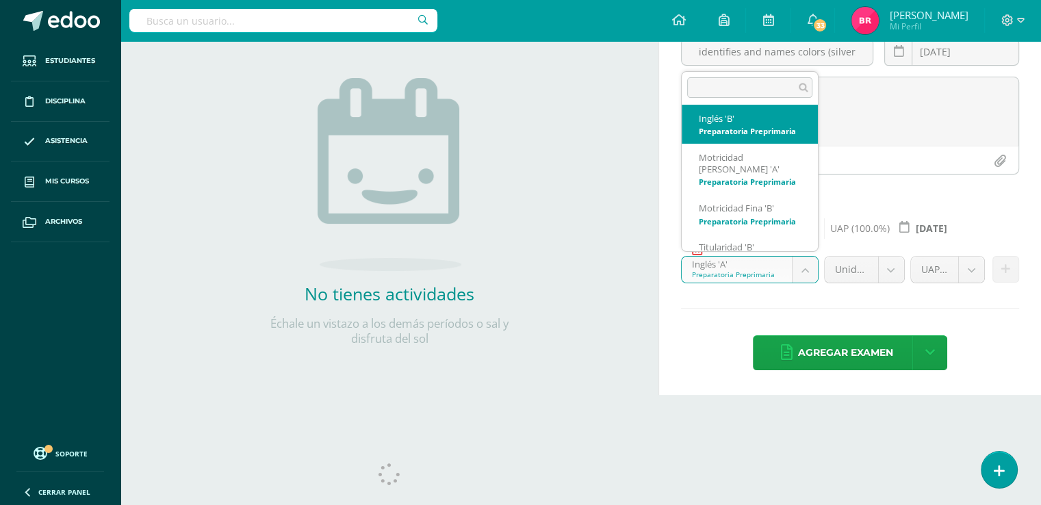
select select "200054"
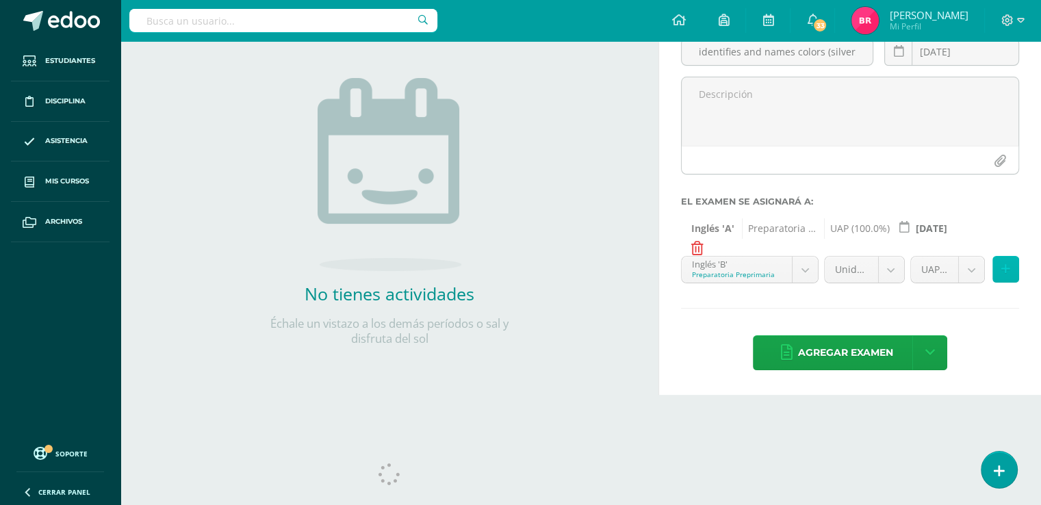
click at [1005, 283] on button at bounding box center [1006, 269] width 27 height 27
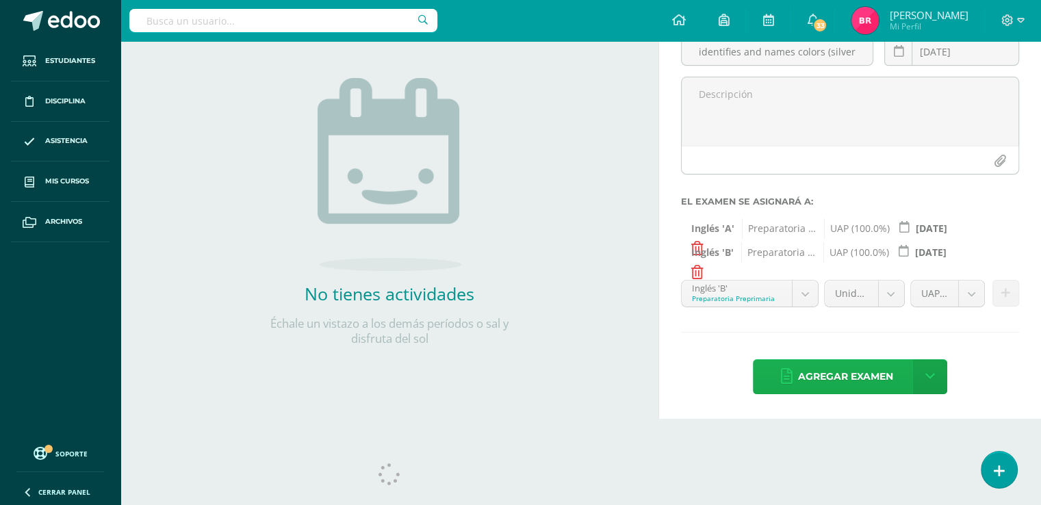
click at [834, 394] on span "Agregar examen" at bounding box center [845, 377] width 95 height 34
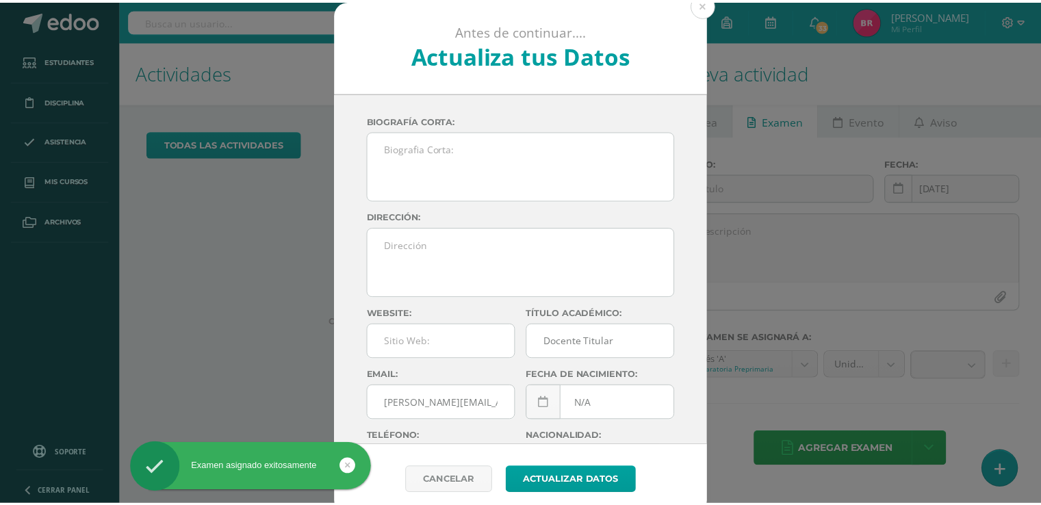
scroll to position [136, 0]
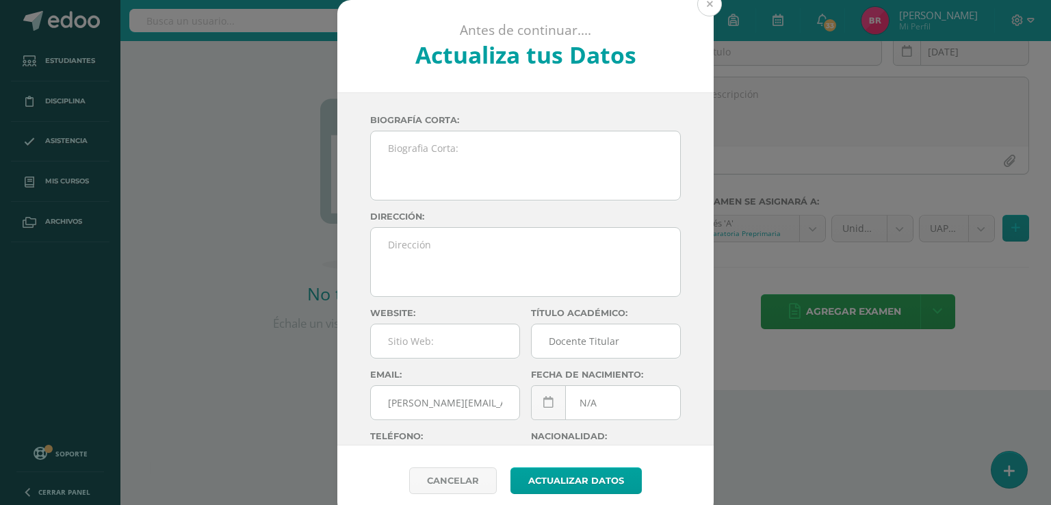
click at [705, 1] on button at bounding box center [710, 4] width 25 height 25
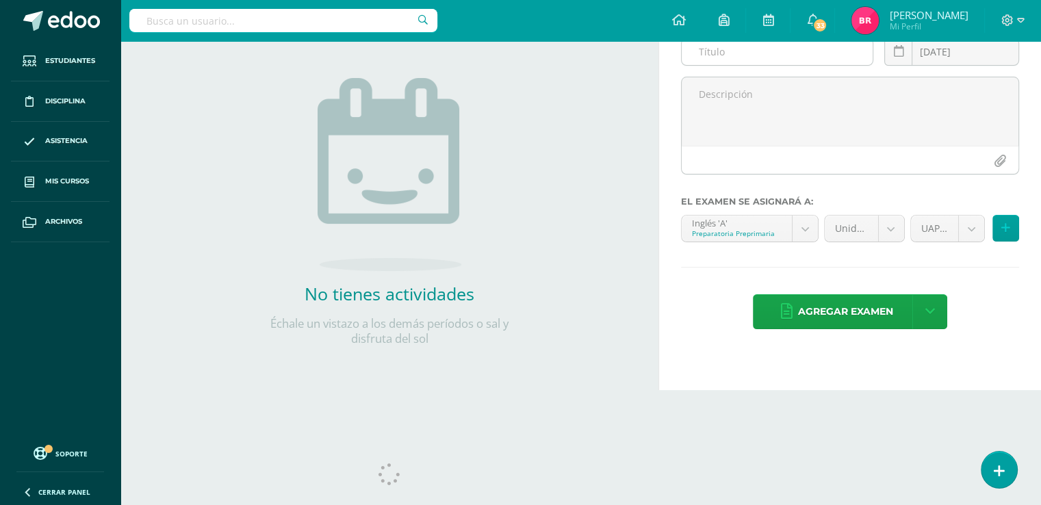
click at [736, 65] on input "text" at bounding box center [778, 51] width 192 height 27
type input "r"
type input "Recognizes phonological sounds (/p/cr/kr/br/tr/ and final sounds /nd/nt/nk/ng/)."
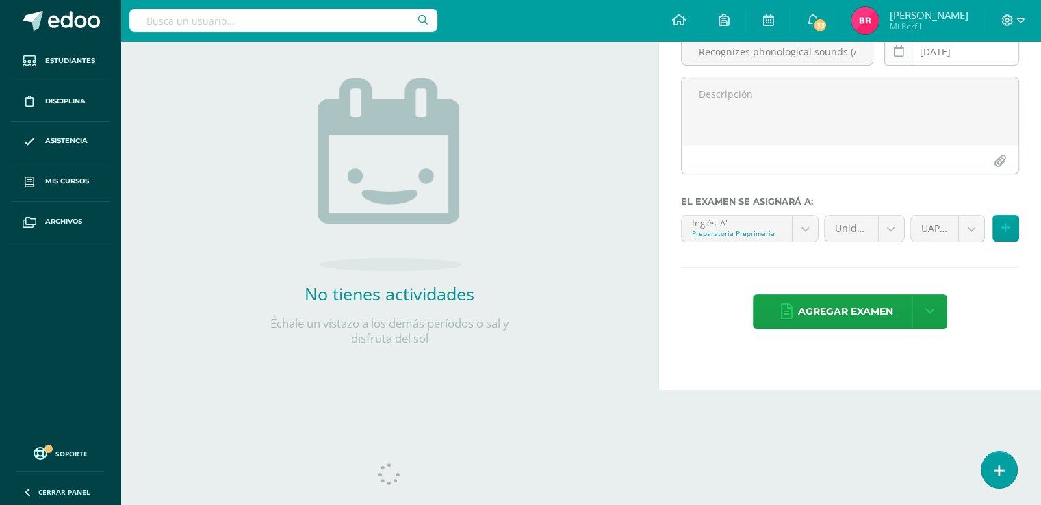
click at [897, 58] on icon at bounding box center [898, 52] width 10 height 12
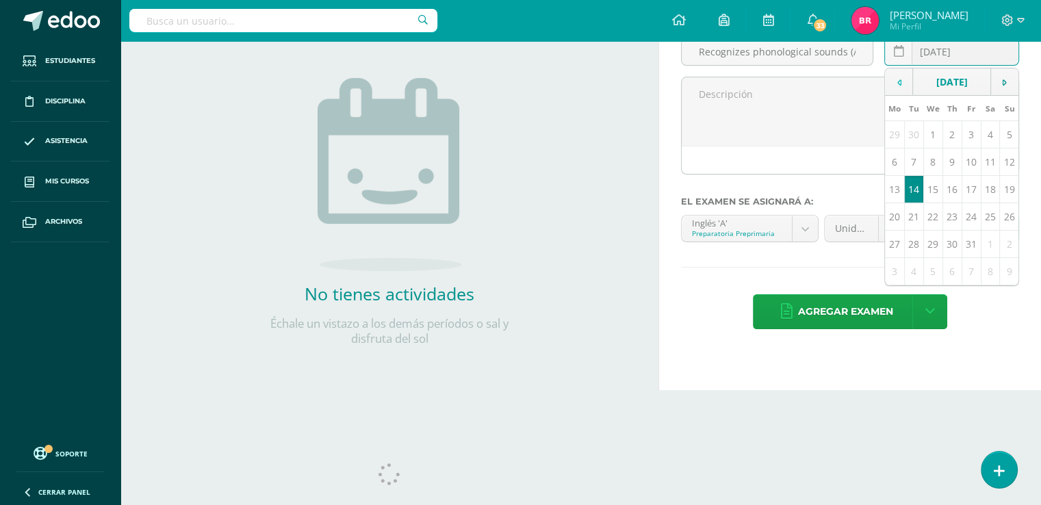
click at [904, 96] on td at bounding box center [899, 81] width 28 height 27
click at [936, 231] on td "24" at bounding box center [932, 216] width 19 height 27
type input "2025-09-24"
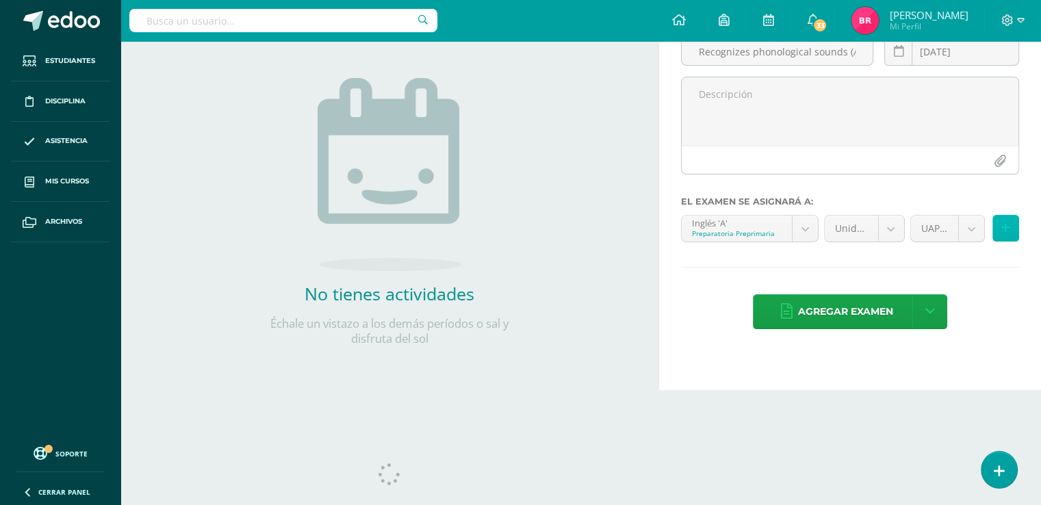
click at [1002, 234] on icon at bounding box center [1005, 228] width 9 height 12
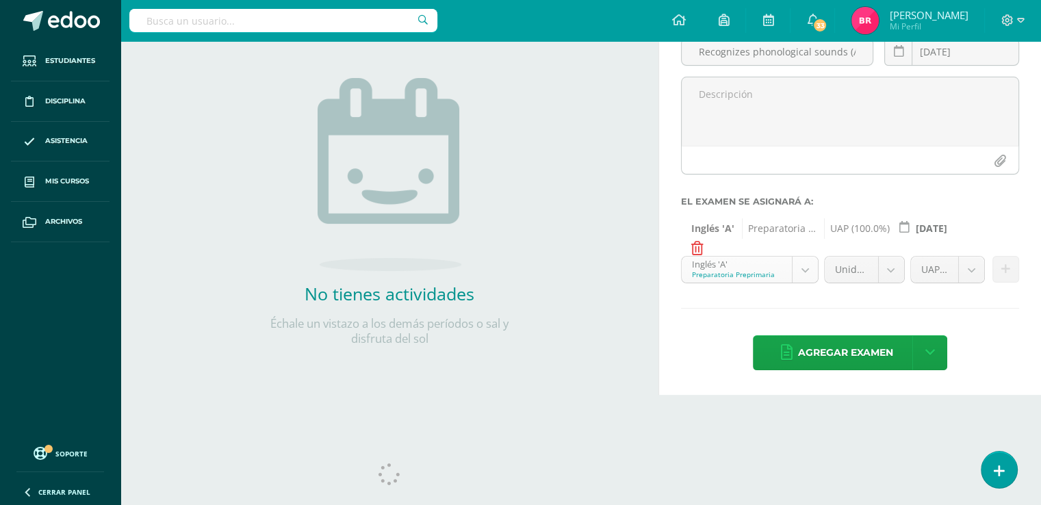
click at [807, 369] on body "Examen asignado exitosamente Estudiantes Disciplina Asistencia Mis cursos Archi…" at bounding box center [520, 116] width 1041 height 505
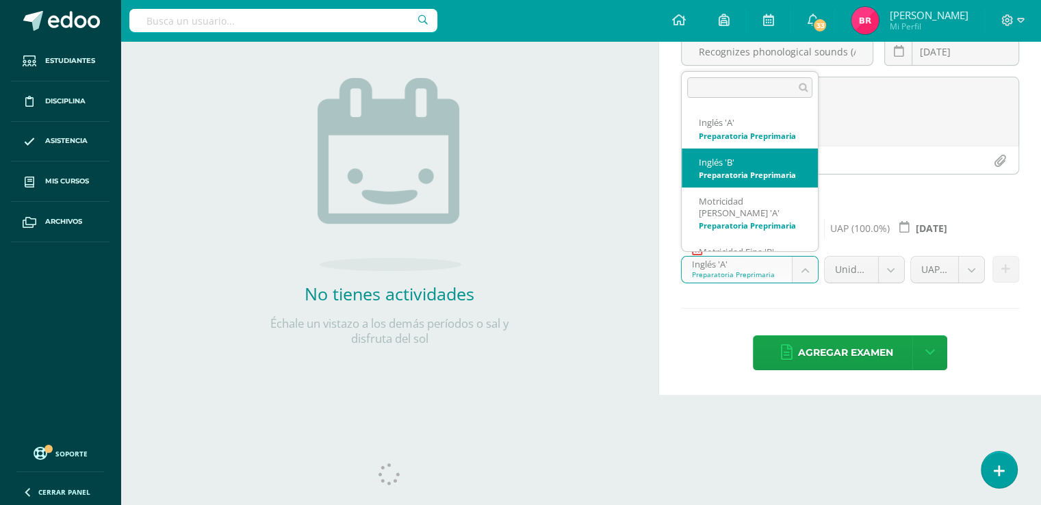
select select "200054"
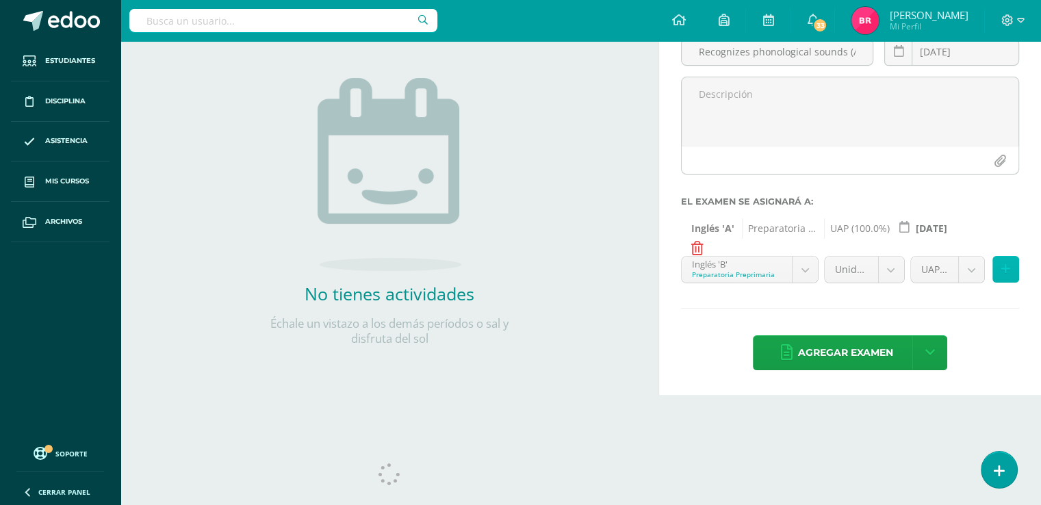
click at [1008, 275] on icon at bounding box center [1005, 270] width 9 height 12
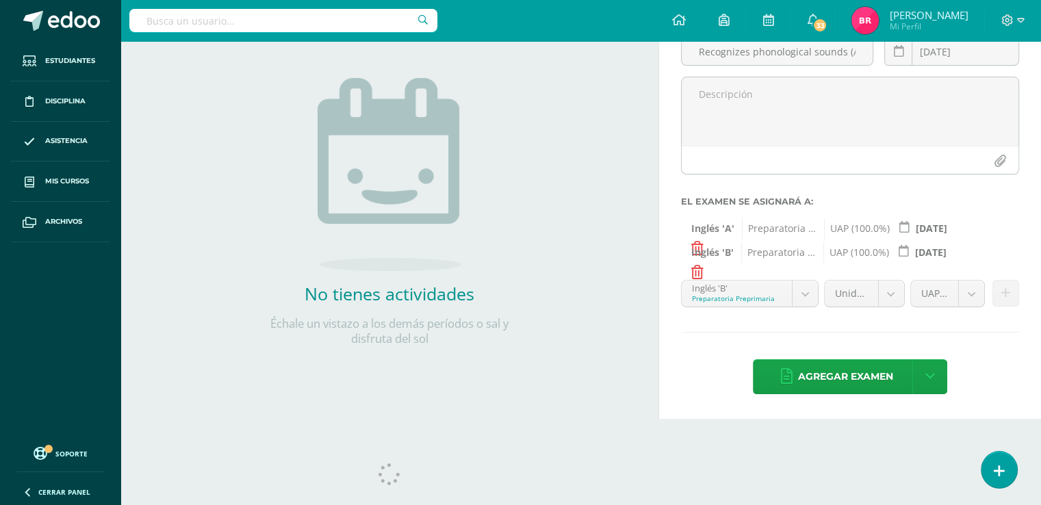
scroll to position [118, 0]
click at [835, 389] on span "Agregar examen" at bounding box center [845, 377] width 95 height 34
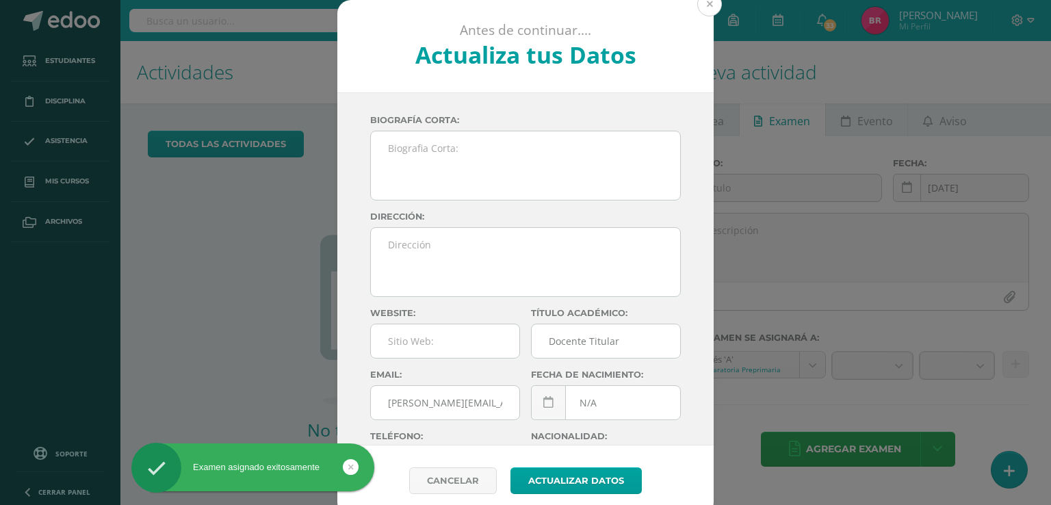
scroll to position [136, 0]
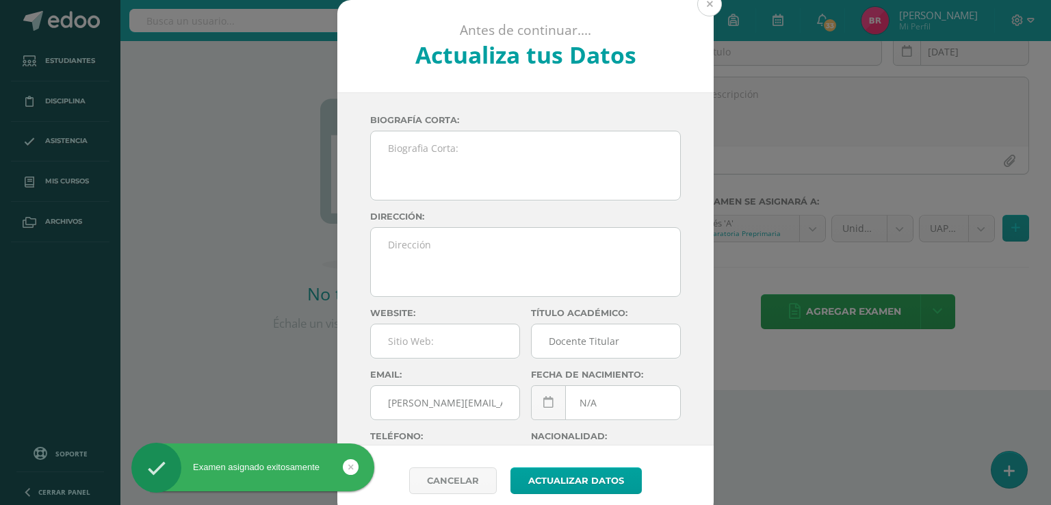
click at [706, 6] on button at bounding box center [710, 4] width 25 height 25
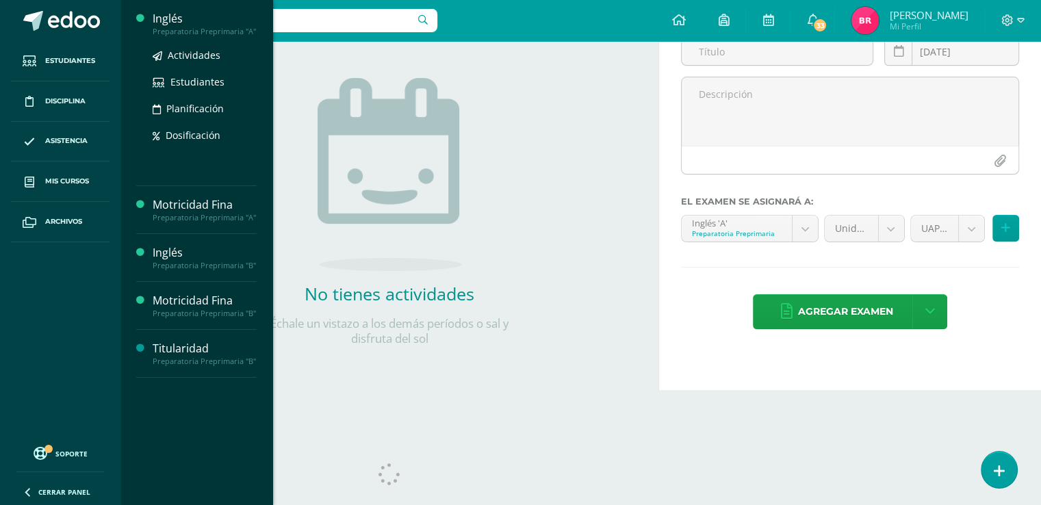
click at [200, 27] on div "Preparatoria Preprimaria "A"" at bounding box center [205, 32] width 104 height 10
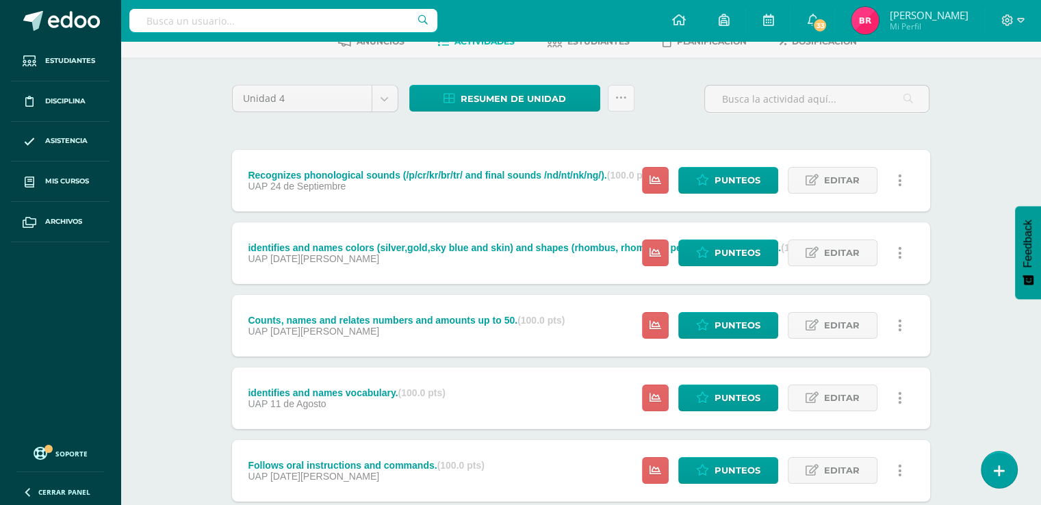
scroll to position [75, 0]
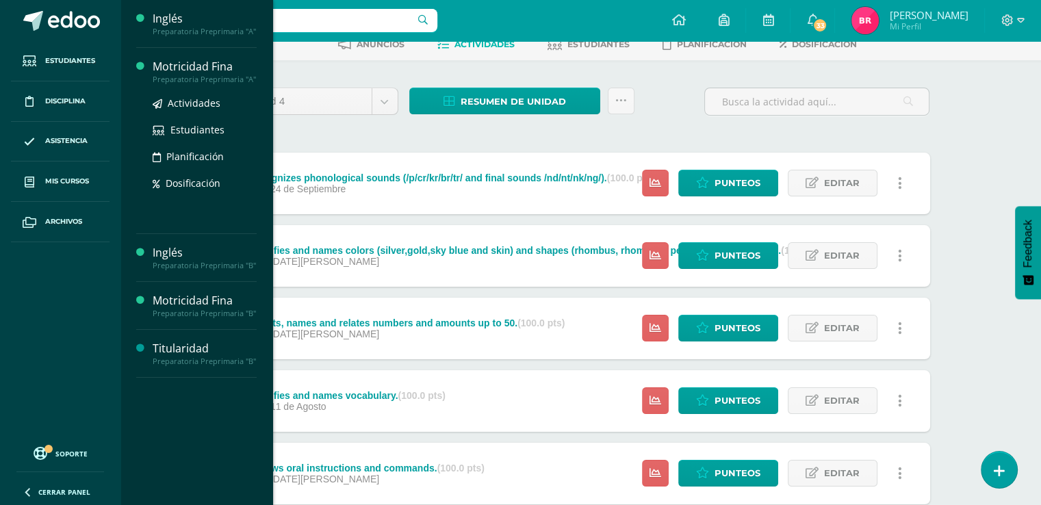
click at [208, 68] on div "Motricidad Fina" at bounding box center [205, 67] width 104 height 16
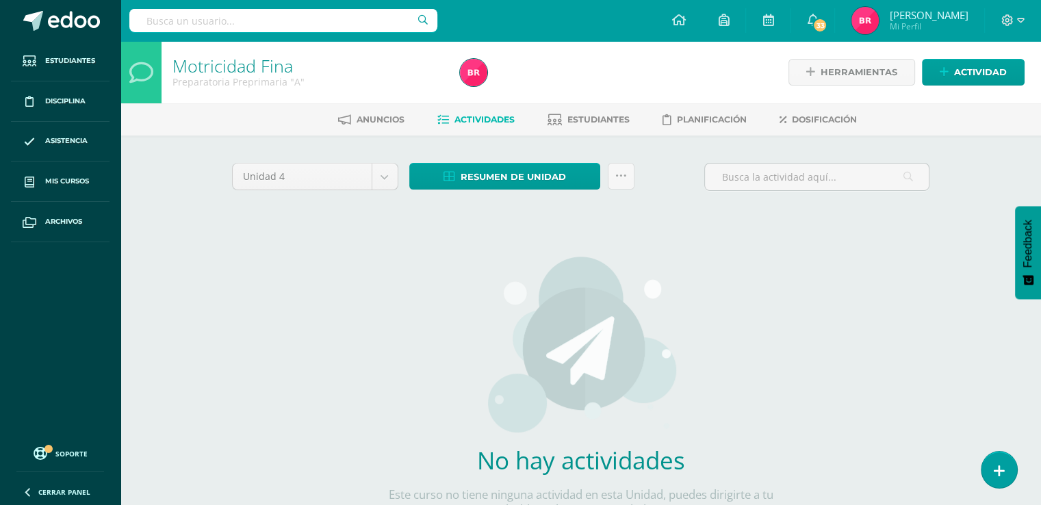
click at [208, 68] on link "Motricidad Fina" at bounding box center [233, 65] width 120 height 23
click at [186, 99] on div "Motricidad Fina Preparatoria Preprimaria "A"" at bounding box center [308, 72] width 293 height 62
click at [210, 225] on div "Unidad 4 Unidad 1 Unidad 2 Unidad 3 Unidad 4 Resumen de unidad Descargar como H…" at bounding box center [581, 362] width 753 height 453
